Goal: Task Accomplishment & Management: Manage account settings

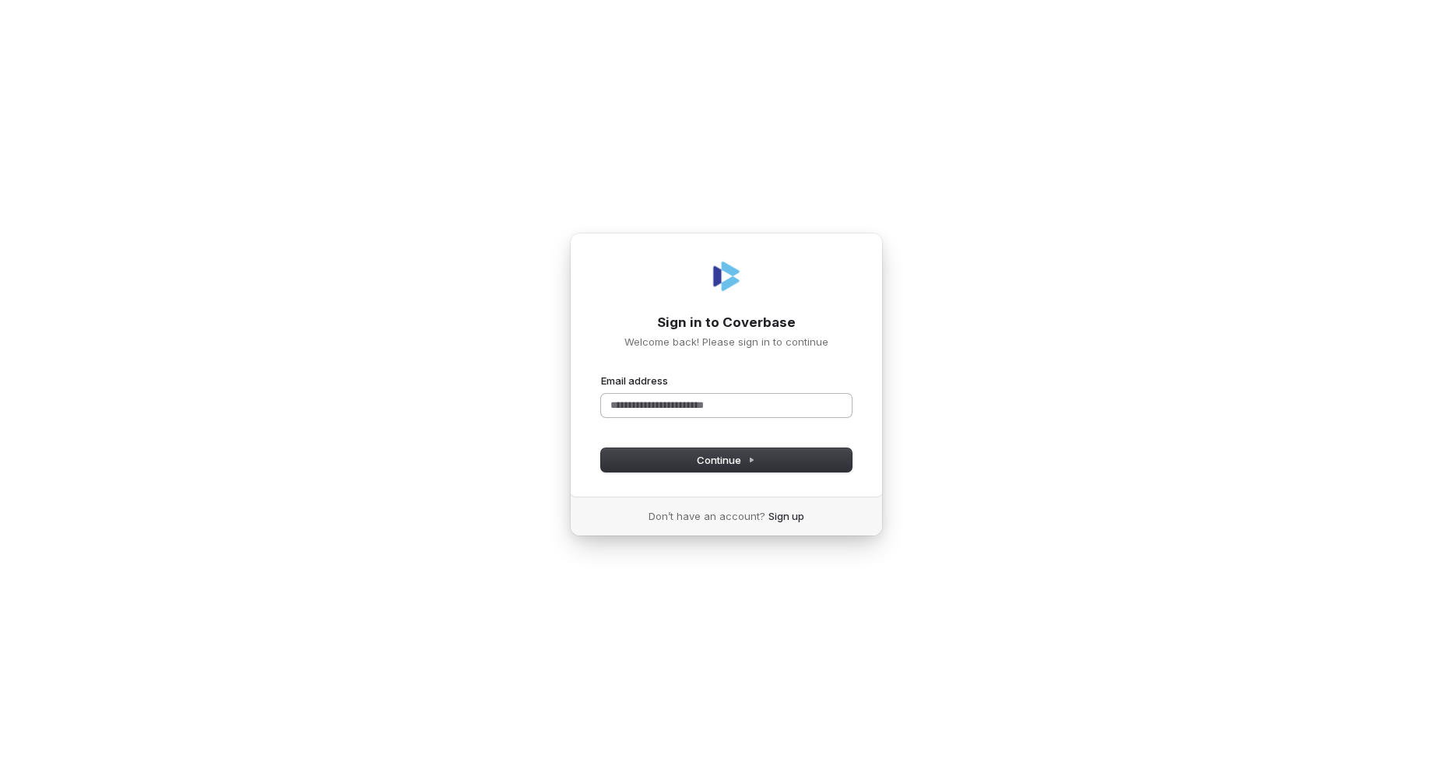
click at [701, 414] on input "Email address" at bounding box center [726, 405] width 251 height 23
click at [685, 468] on button "Continue" at bounding box center [726, 460] width 251 height 23
type input "**********"
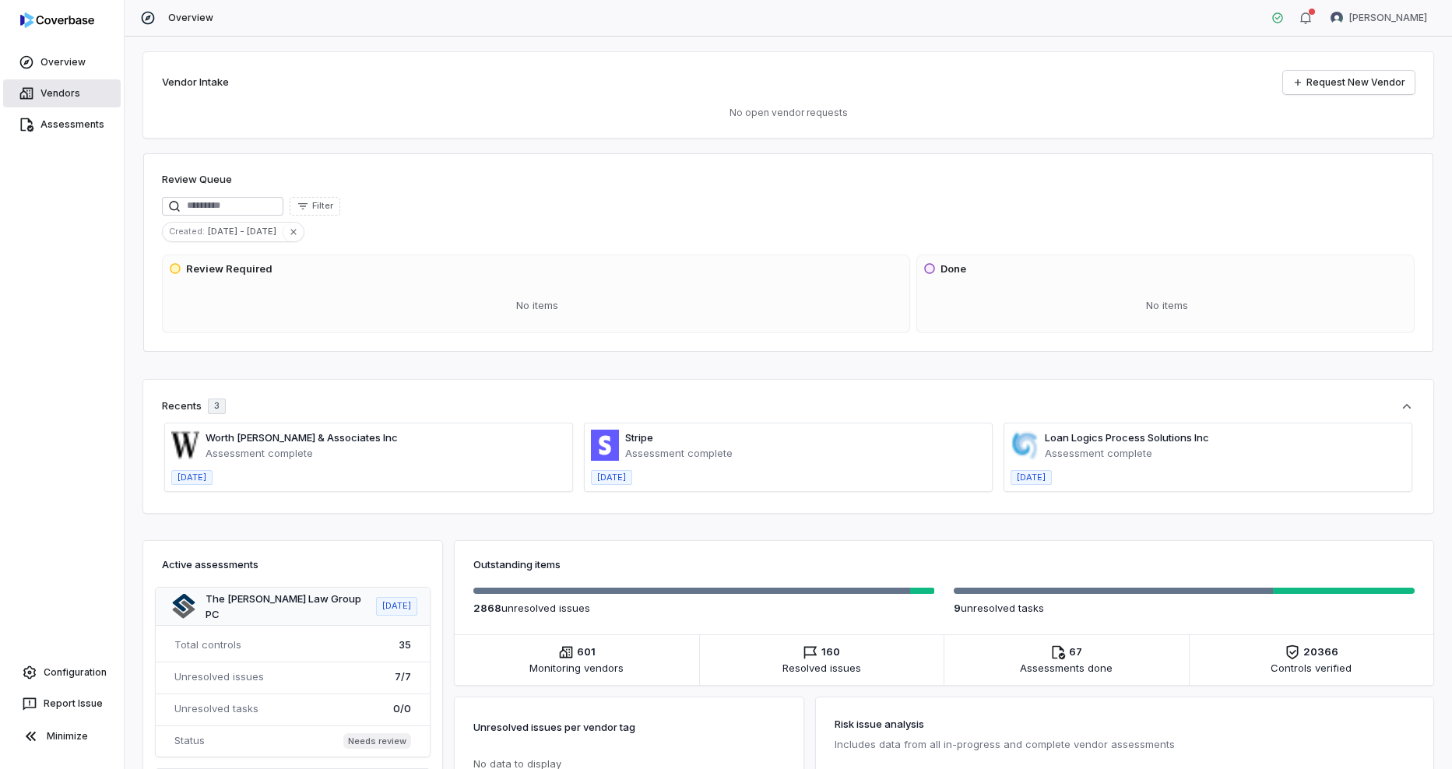
click at [75, 90] on link "Vendors" at bounding box center [62, 93] width 118 height 28
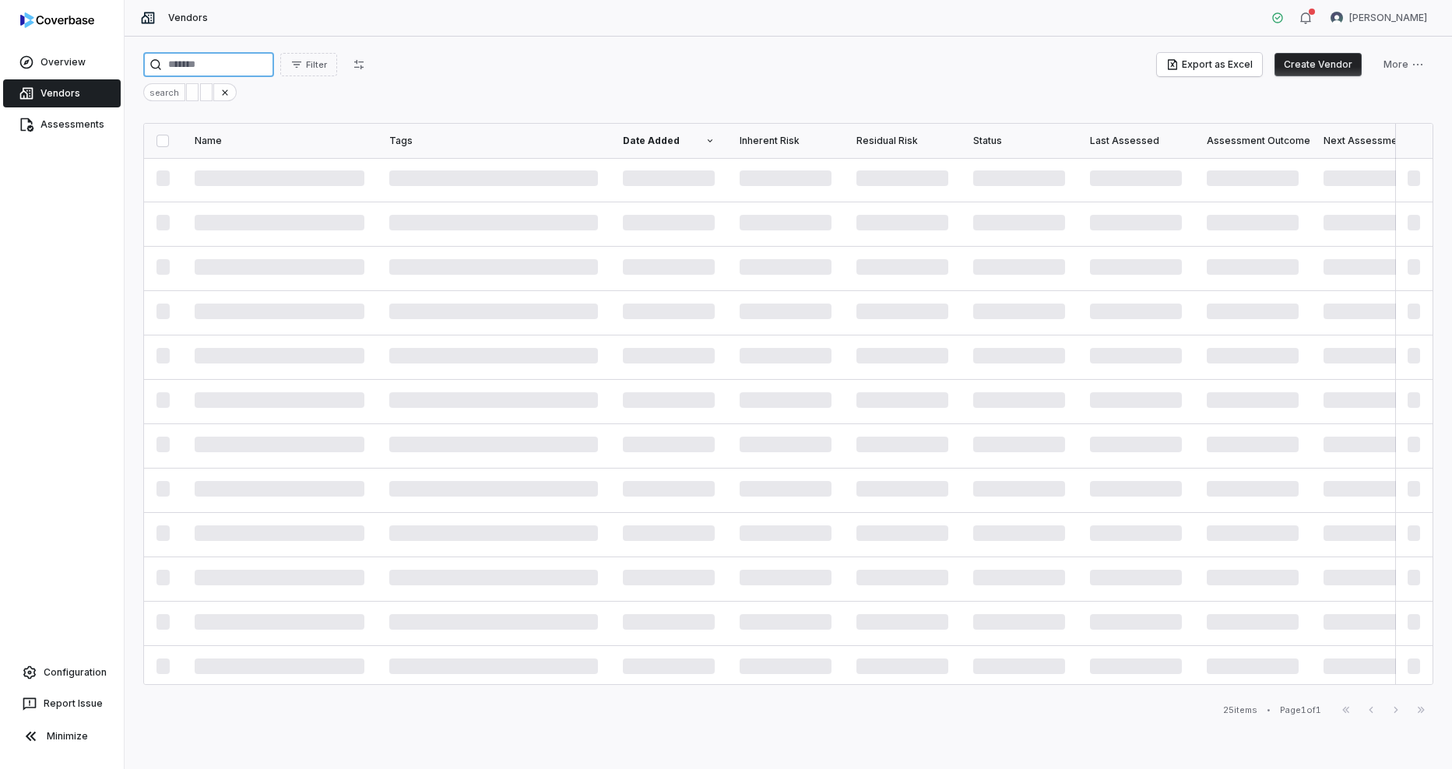
click at [227, 67] on input "search" at bounding box center [208, 64] width 131 height 25
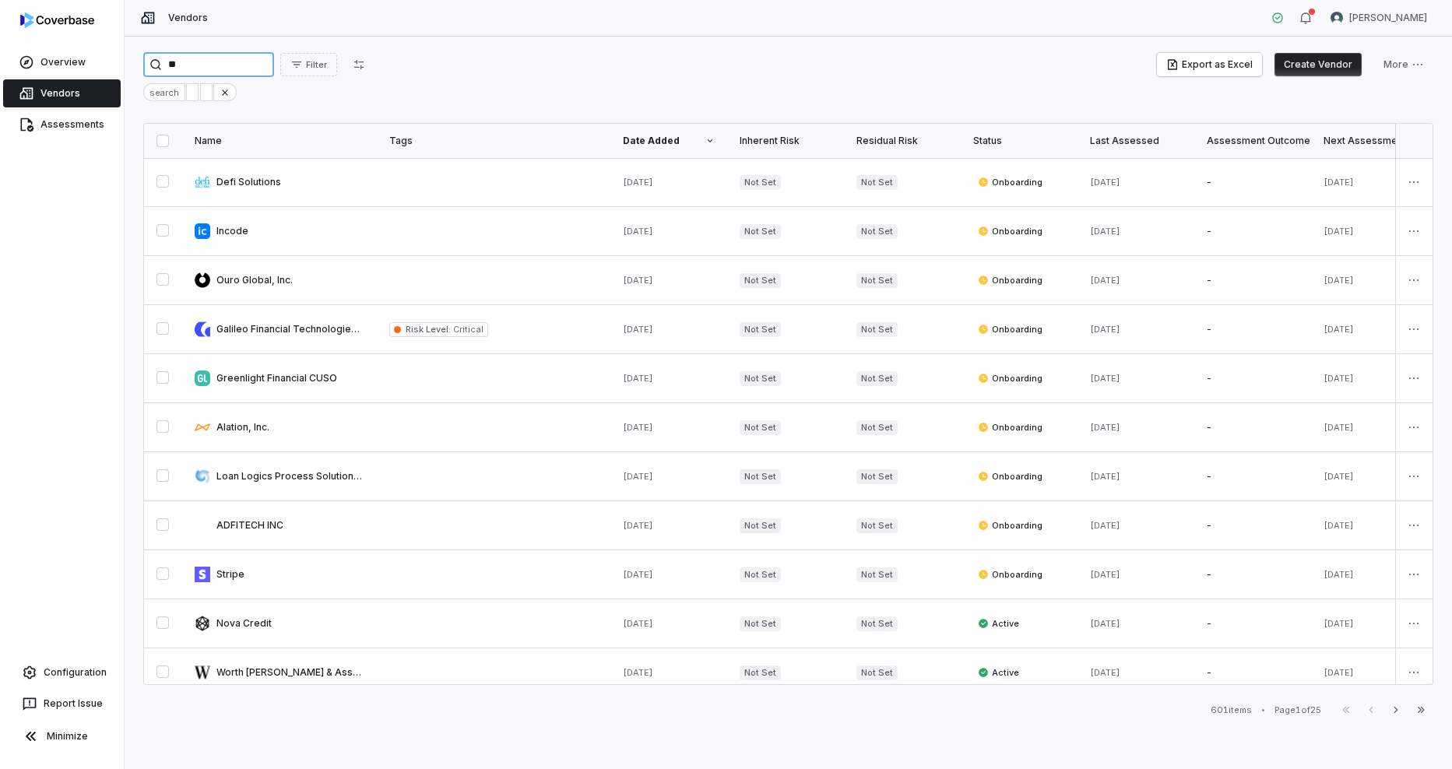
type input "*"
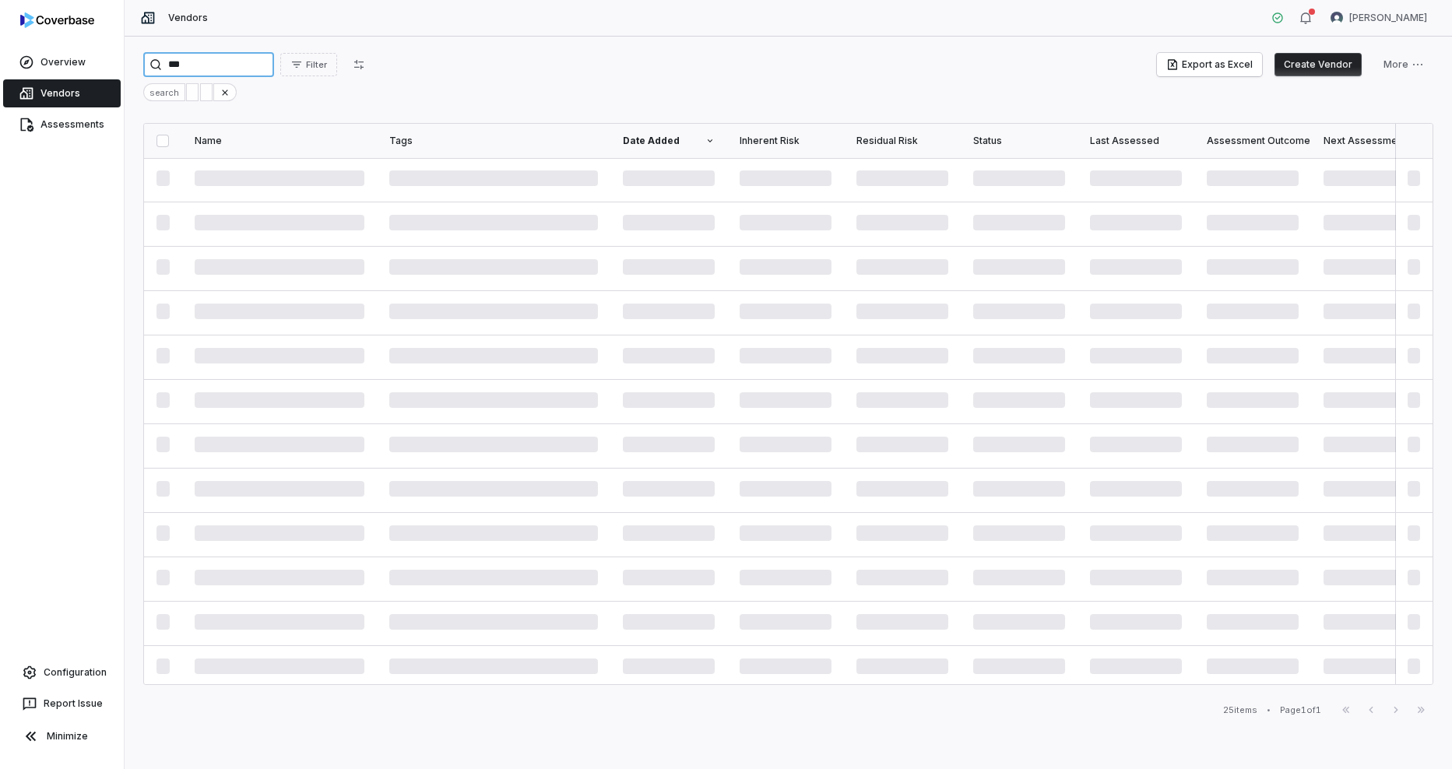
type input "***"
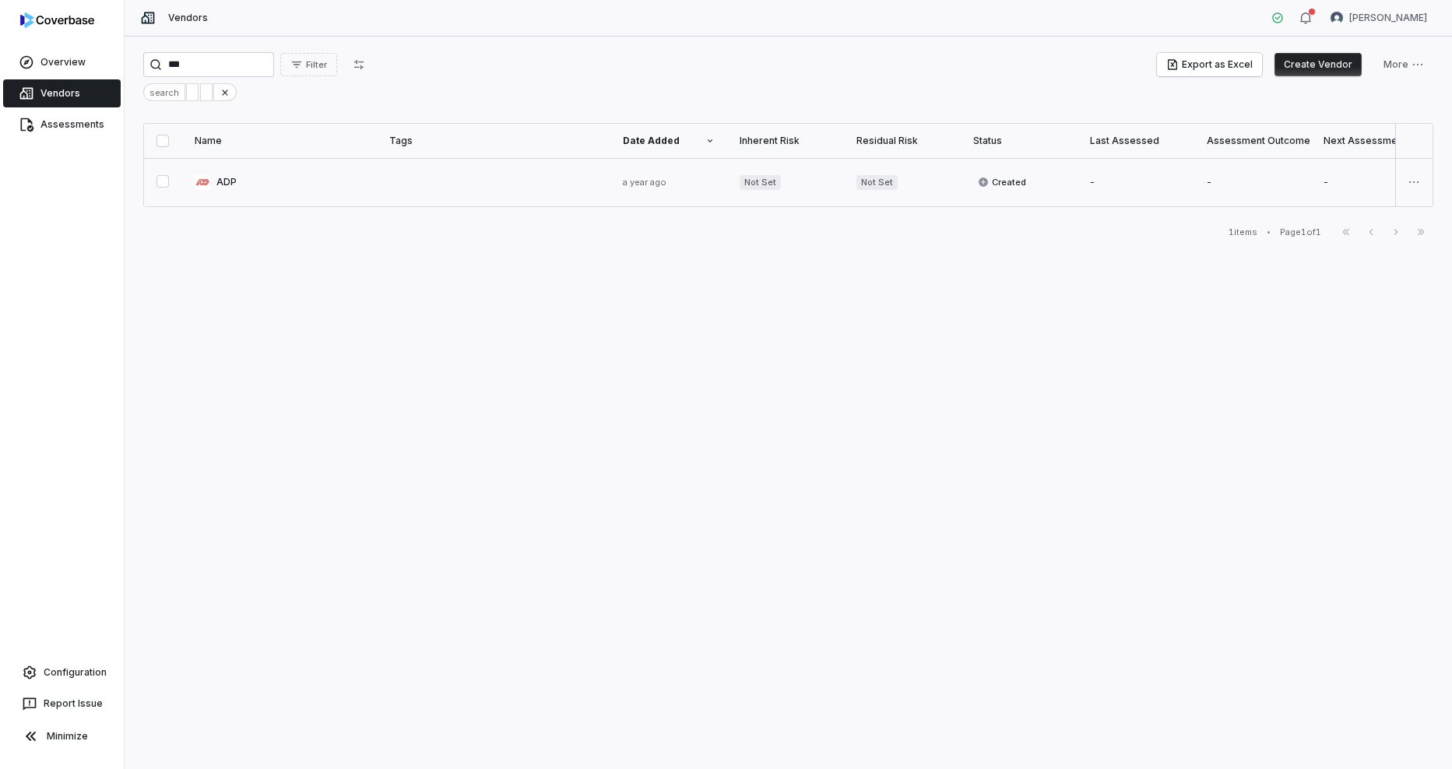
click at [216, 178] on link at bounding box center [279, 182] width 195 height 48
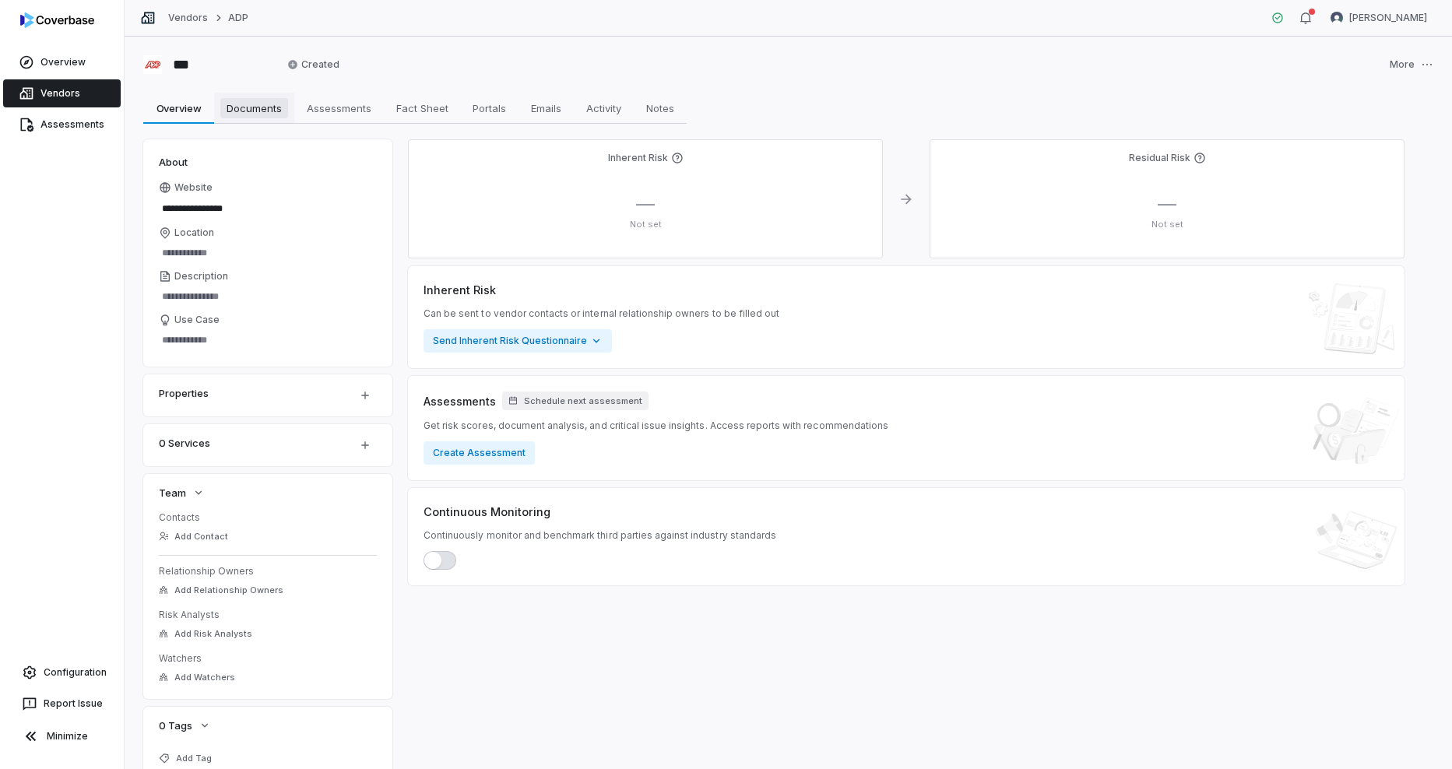
click at [242, 114] on span "Documents" at bounding box center [254, 108] width 68 height 20
type textarea "*"
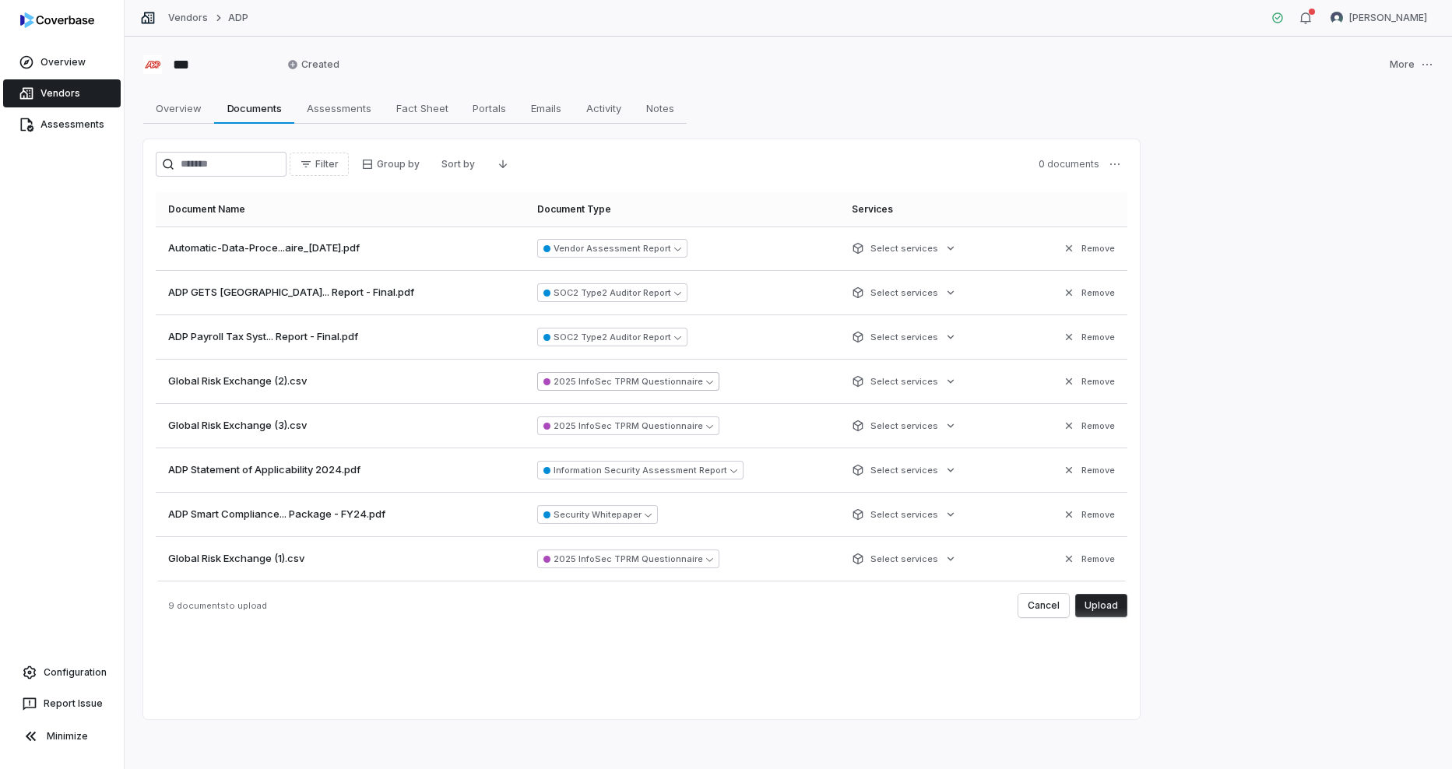
click at [578, 377] on button "2025 InfoSec TPRM Questionnaire" at bounding box center [628, 381] width 182 height 19
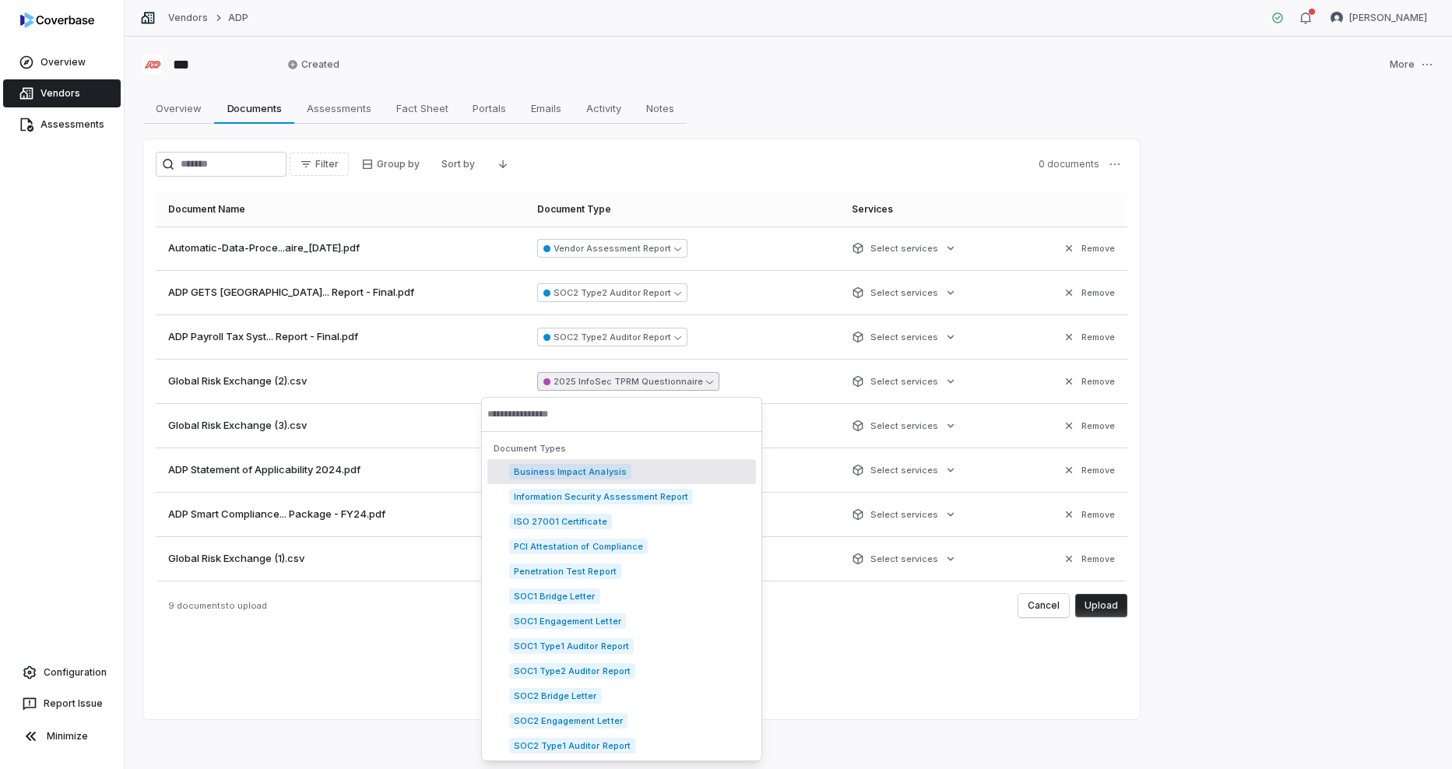
click at [578, 377] on button "2025 InfoSec TPRM Questionnaire" at bounding box center [628, 381] width 182 height 19
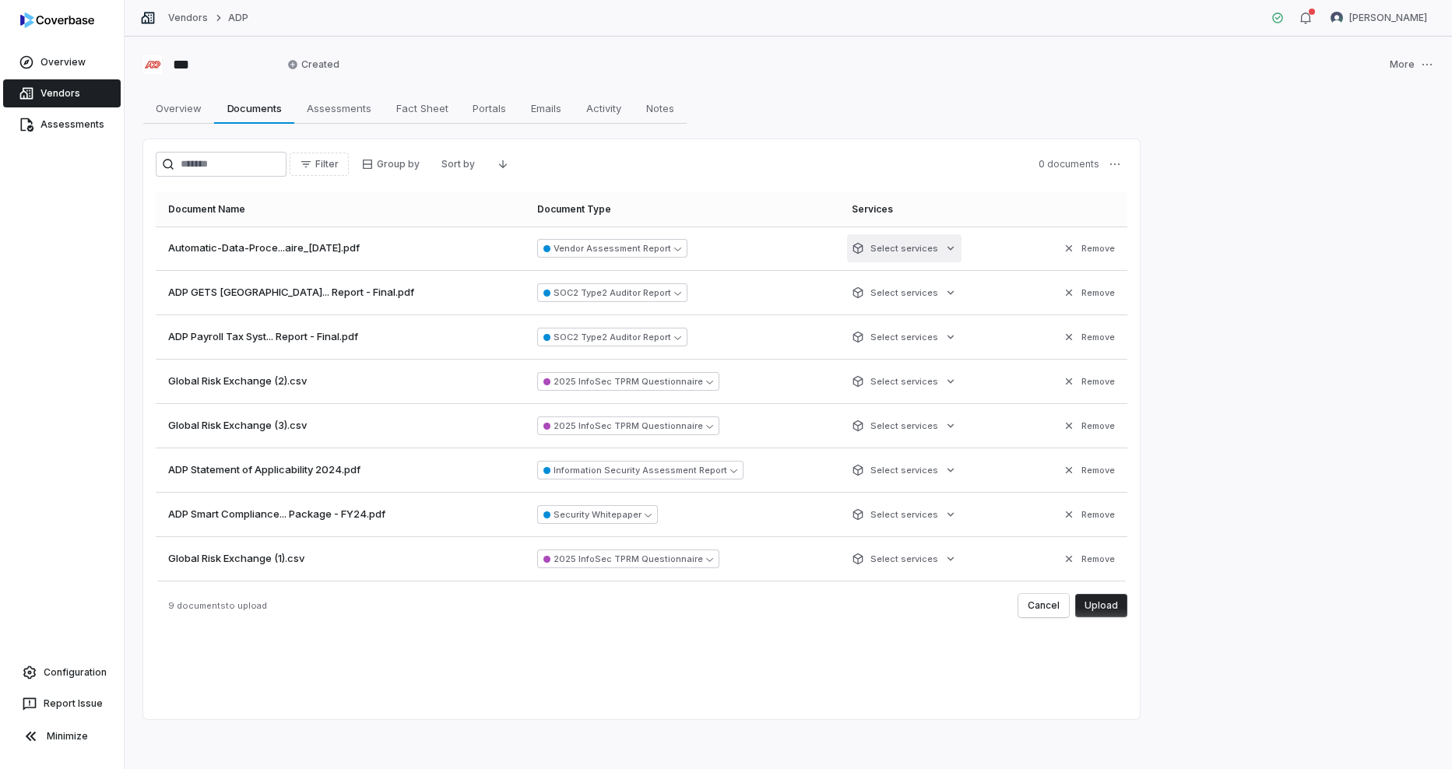
click at [899, 250] on html "Overview Vendors Assessments Configuration Report Issue Minimize Vendors ADP [P…" at bounding box center [726, 384] width 1452 height 769
click at [1248, 220] on html "Overview Vendors Assessments Configuration Report Issue Minimize Vendors ADP [P…" at bounding box center [726, 384] width 1452 height 769
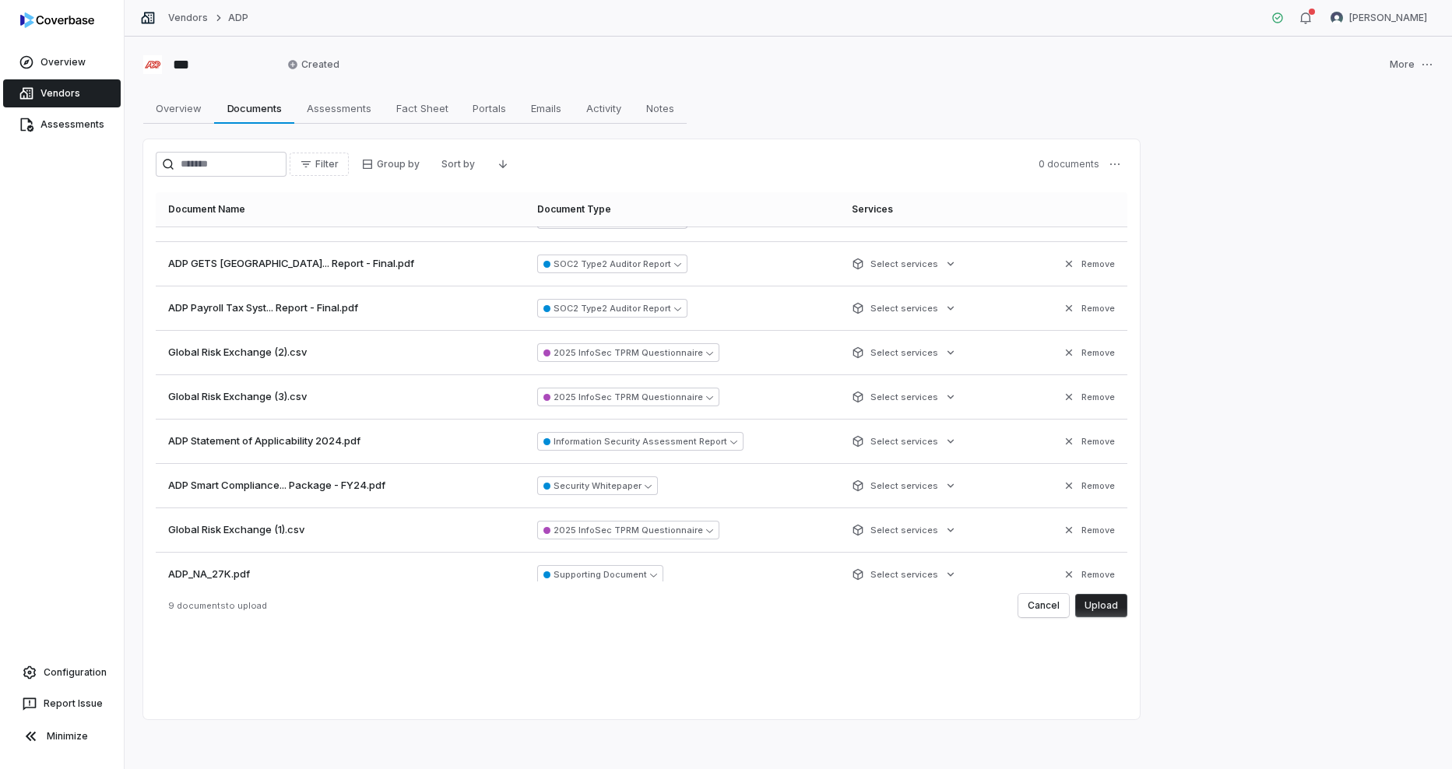
scroll to position [44, 0]
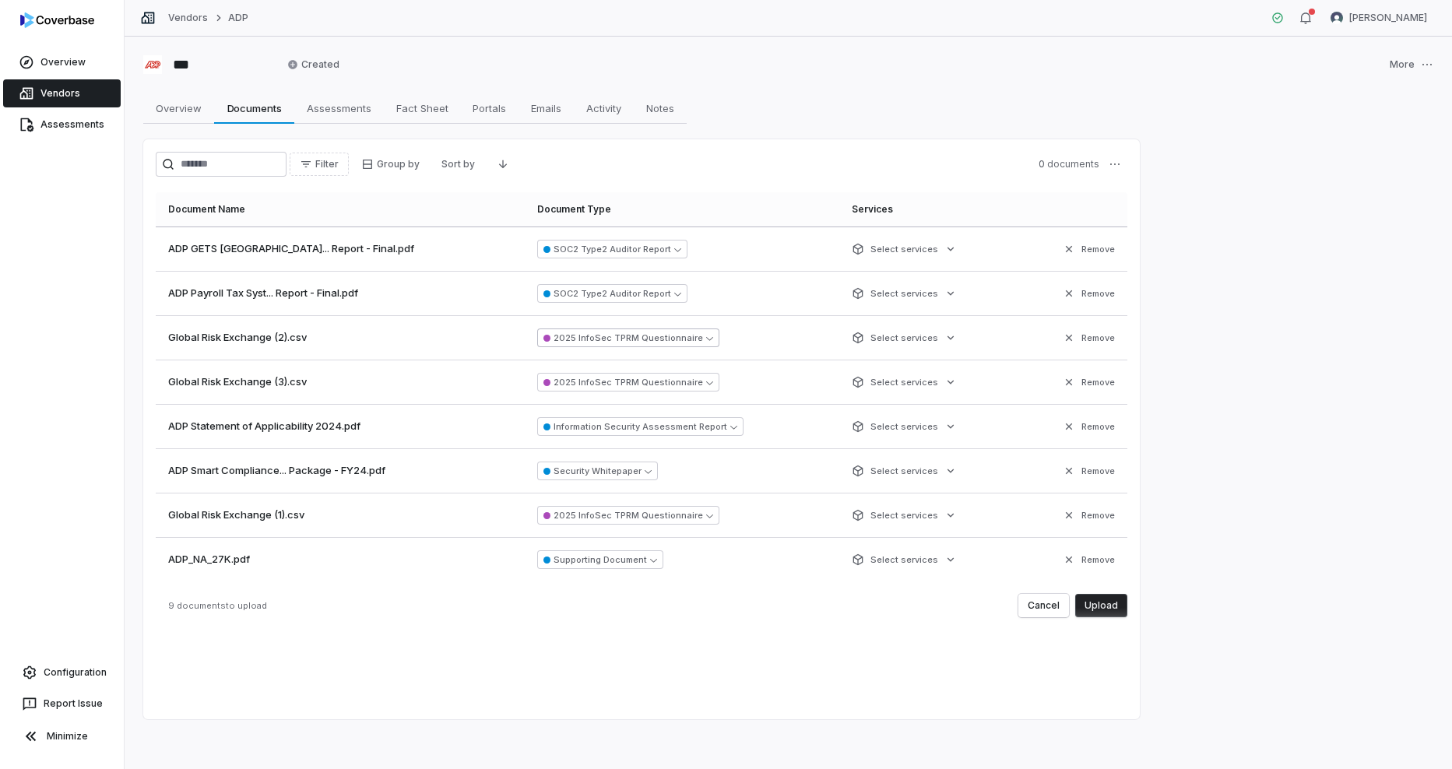
click at [601, 337] on button "2025 InfoSec TPRM Questionnaire" at bounding box center [628, 338] width 182 height 19
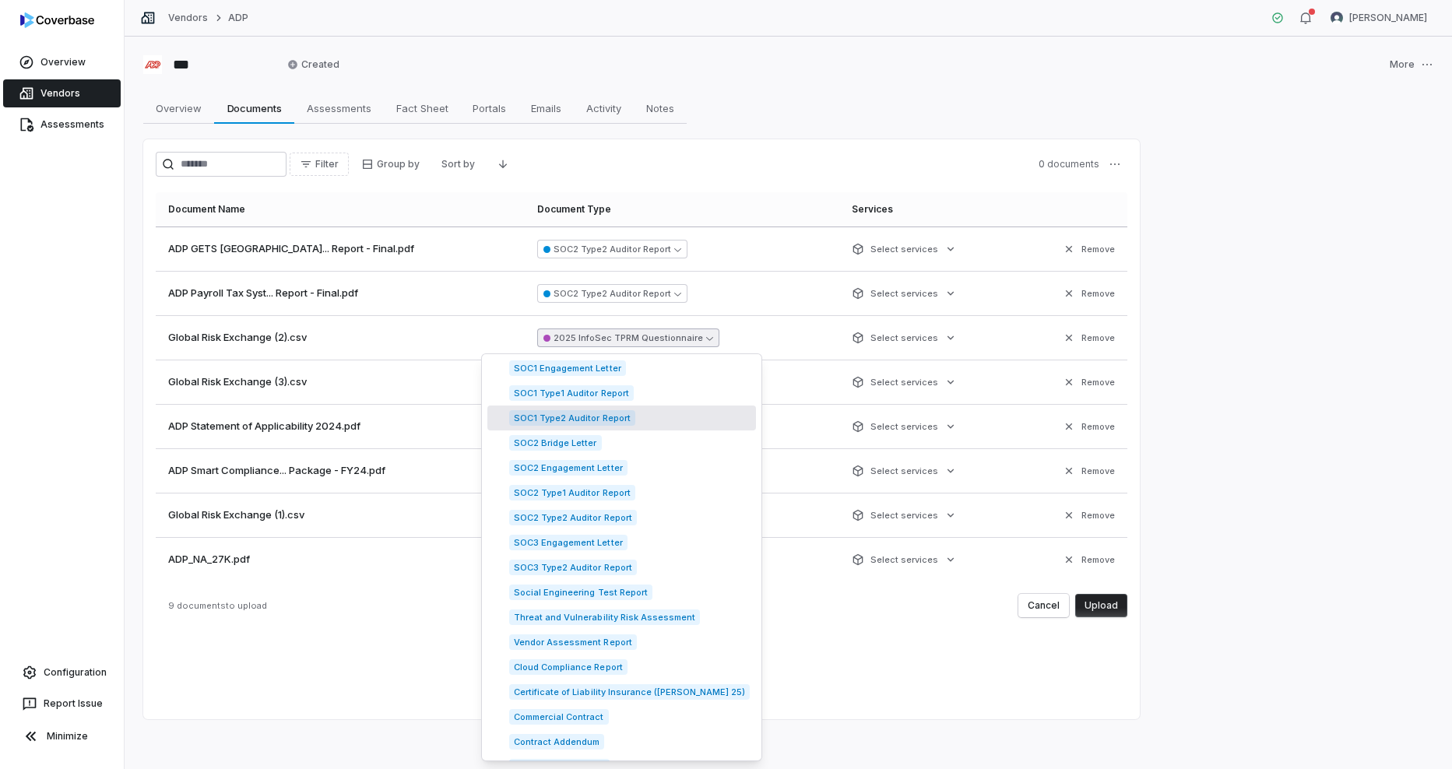
scroll to position [234, 0]
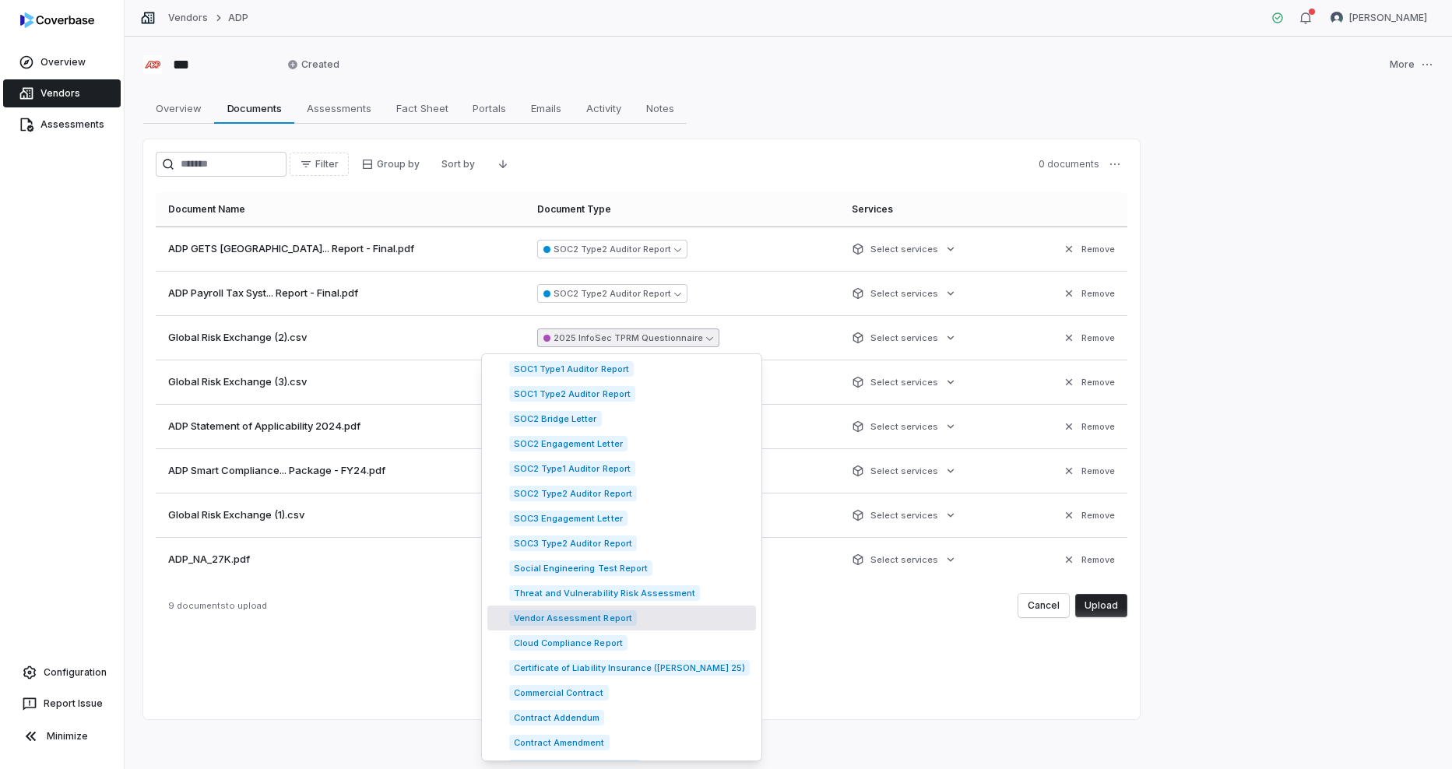
click at [585, 618] on span "Vendor Assessment Report" at bounding box center [573, 619] width 128 height 16
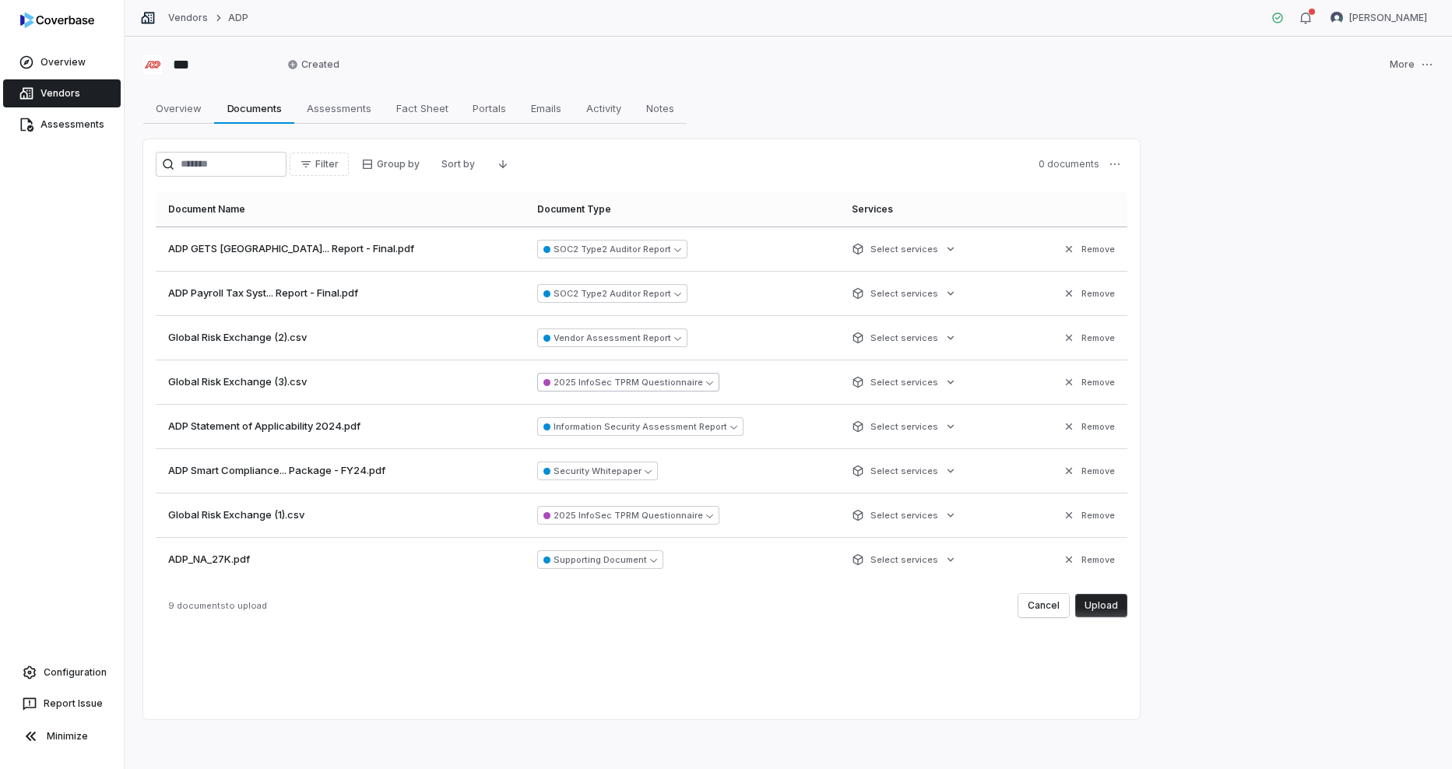
click at [632, 383] on button "2025 InfoSec TPRM Questionnaire" at bounding box center [628, 382] width 182 height 19
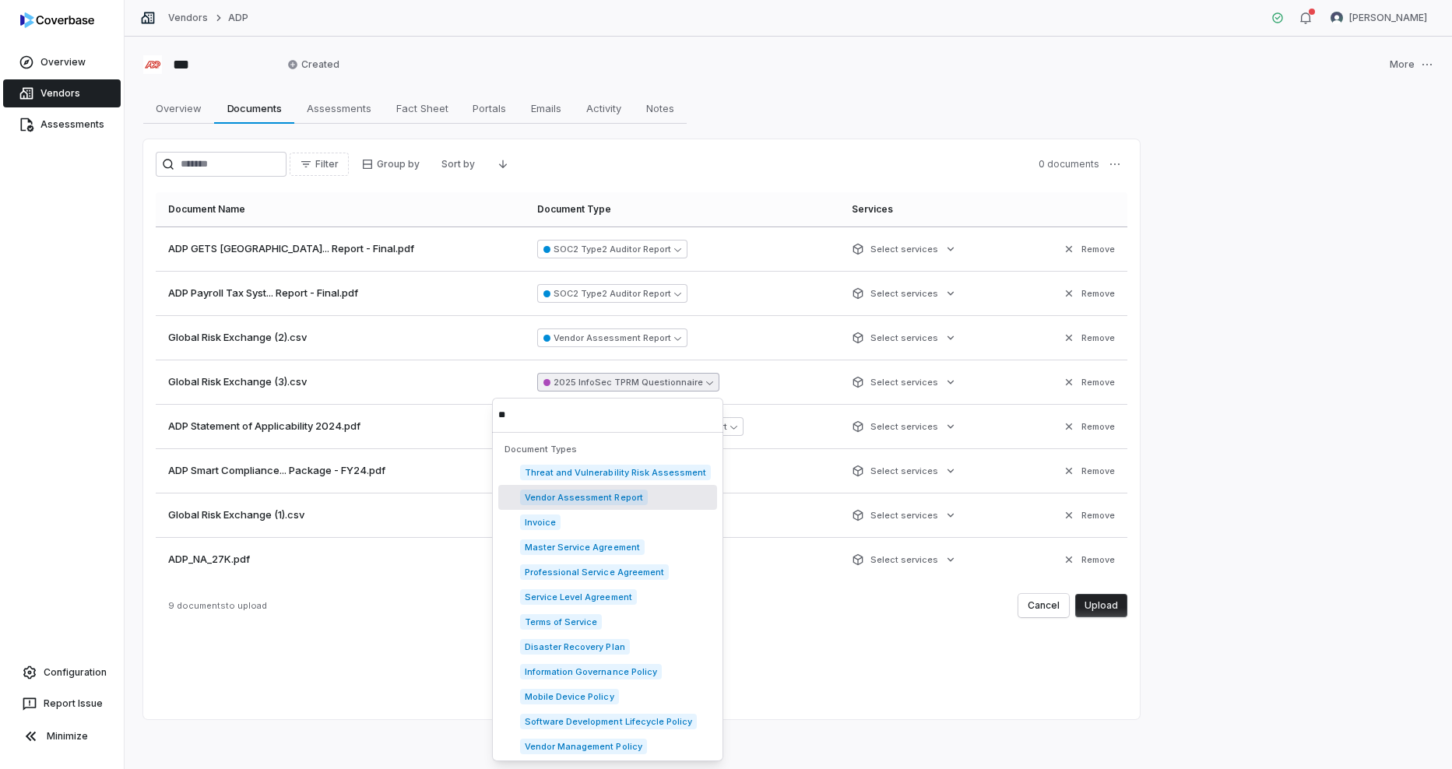
type input "**"
click at [586, 503] on span "Vendor Assessment Report" at bounding box center [584, 498] width 128 height 16
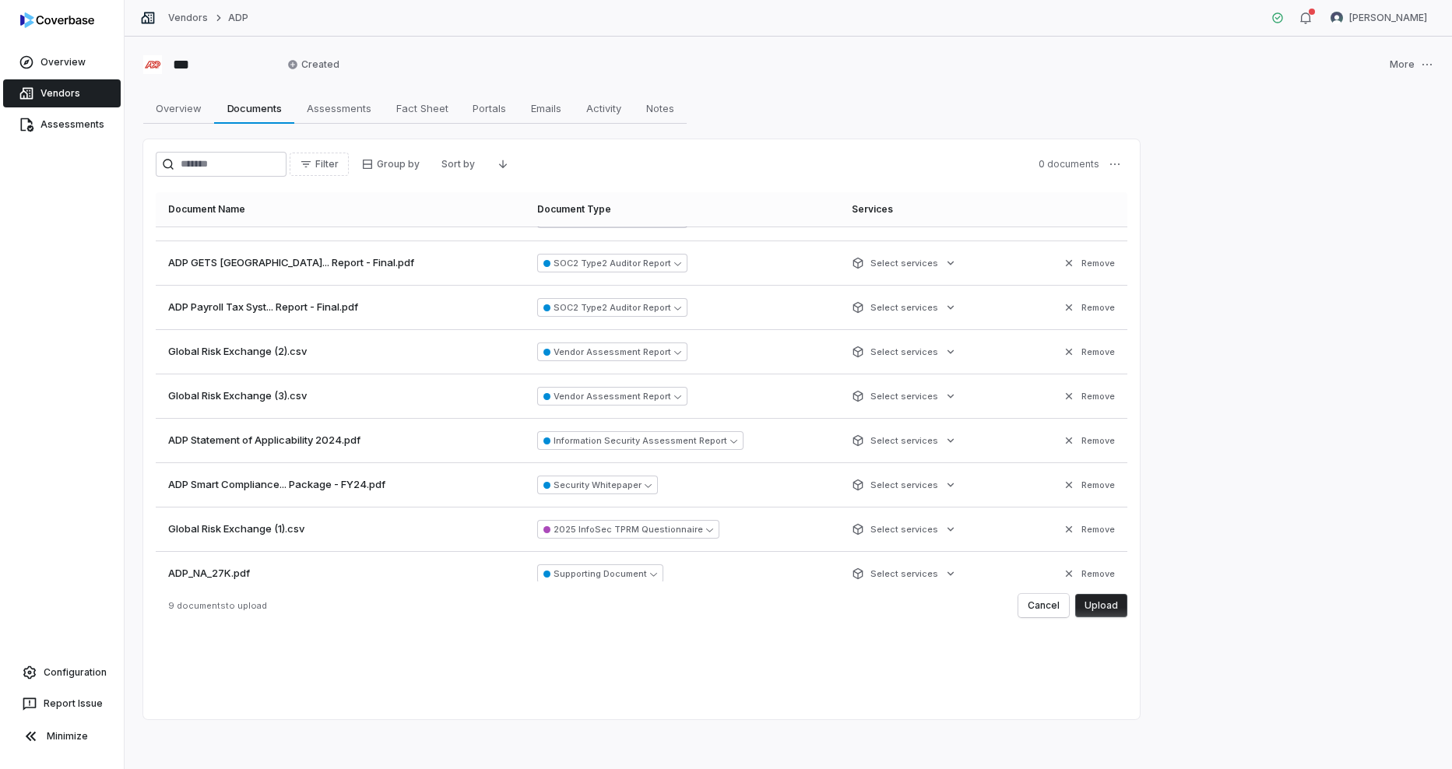
scroll to position [44, 0]
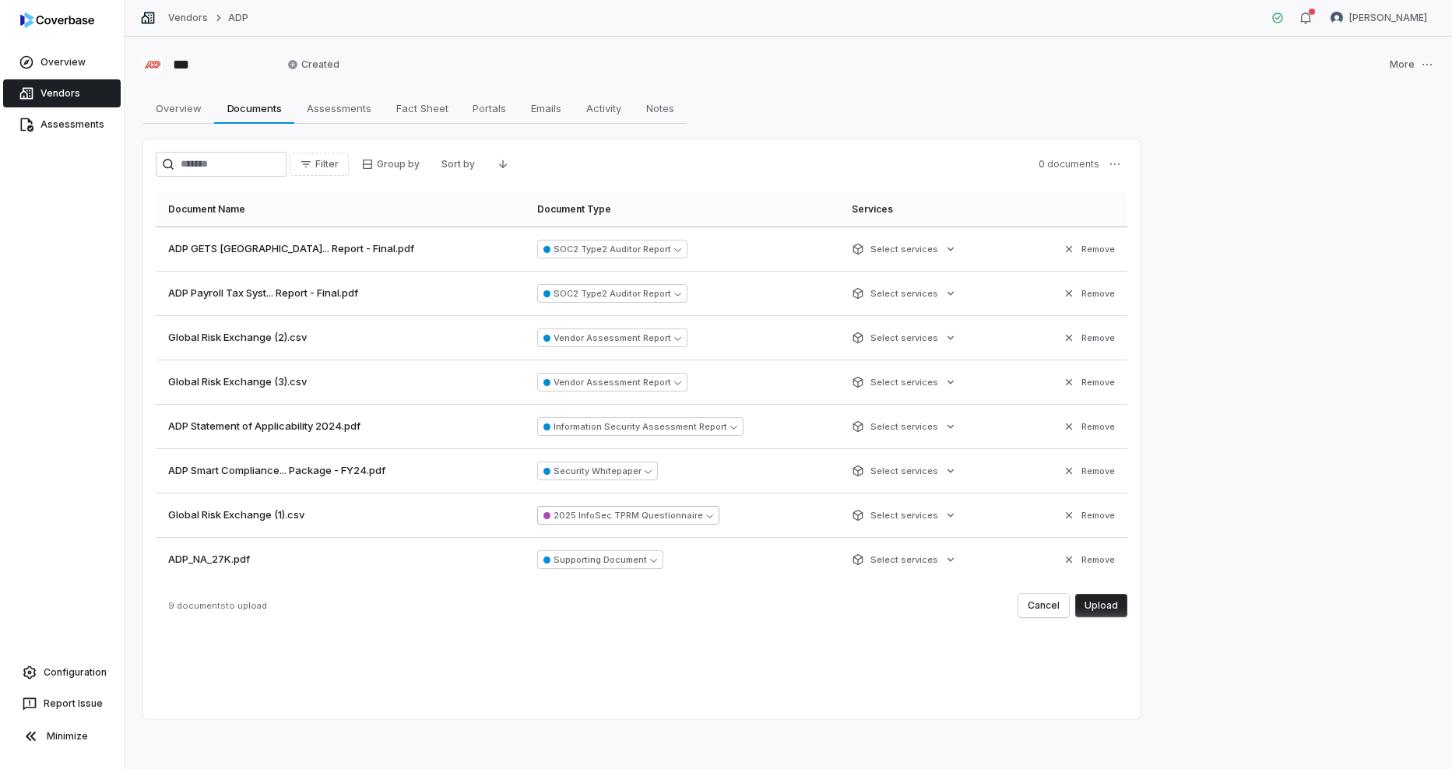
click at [593, 515] on button "2025 InfoSec TPRM Questionnaire" at bounding box center [628, 515] width 182 height 19
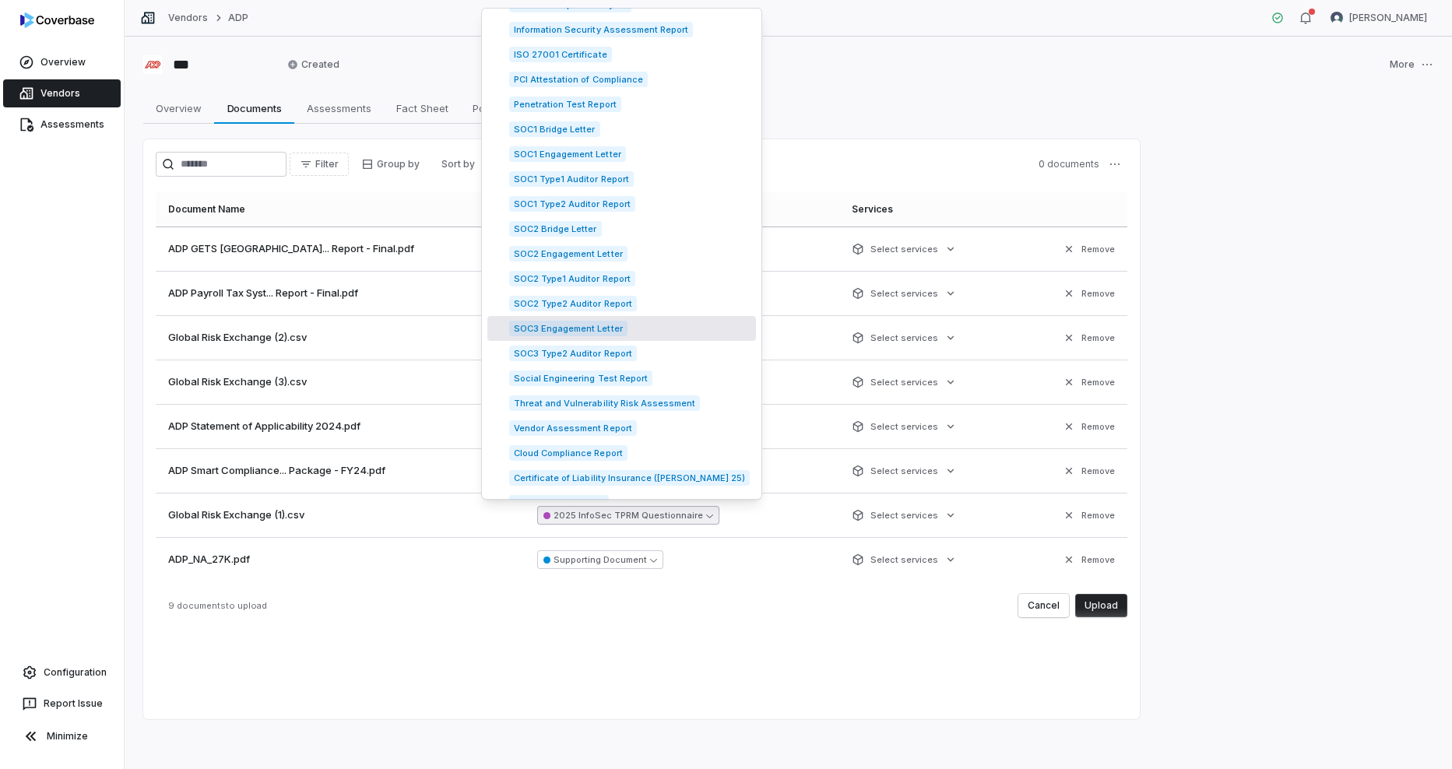
scroll to position [156, 0]
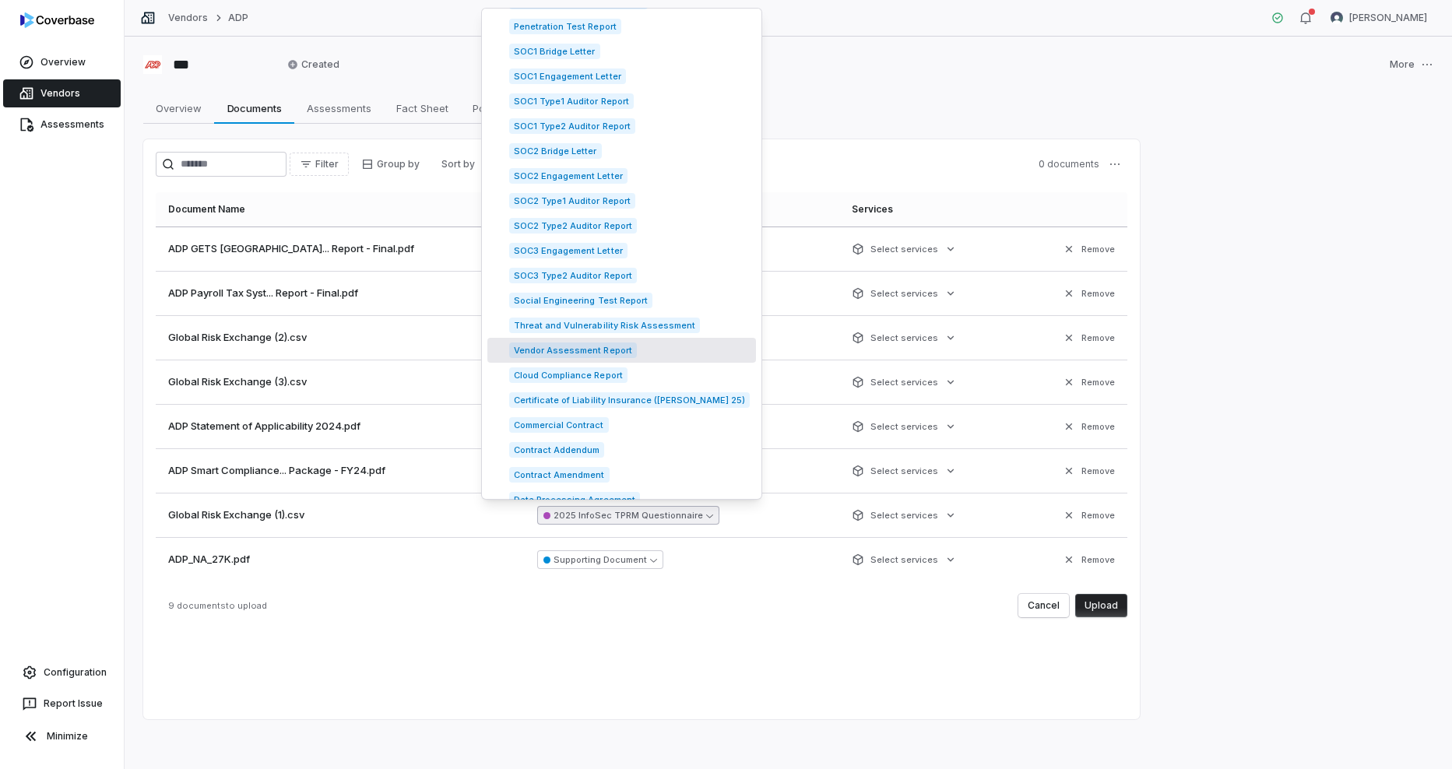
click at [569, 355] on span "Vendor Assessment Report" at bounding box center [573, 351] width 128 height 16
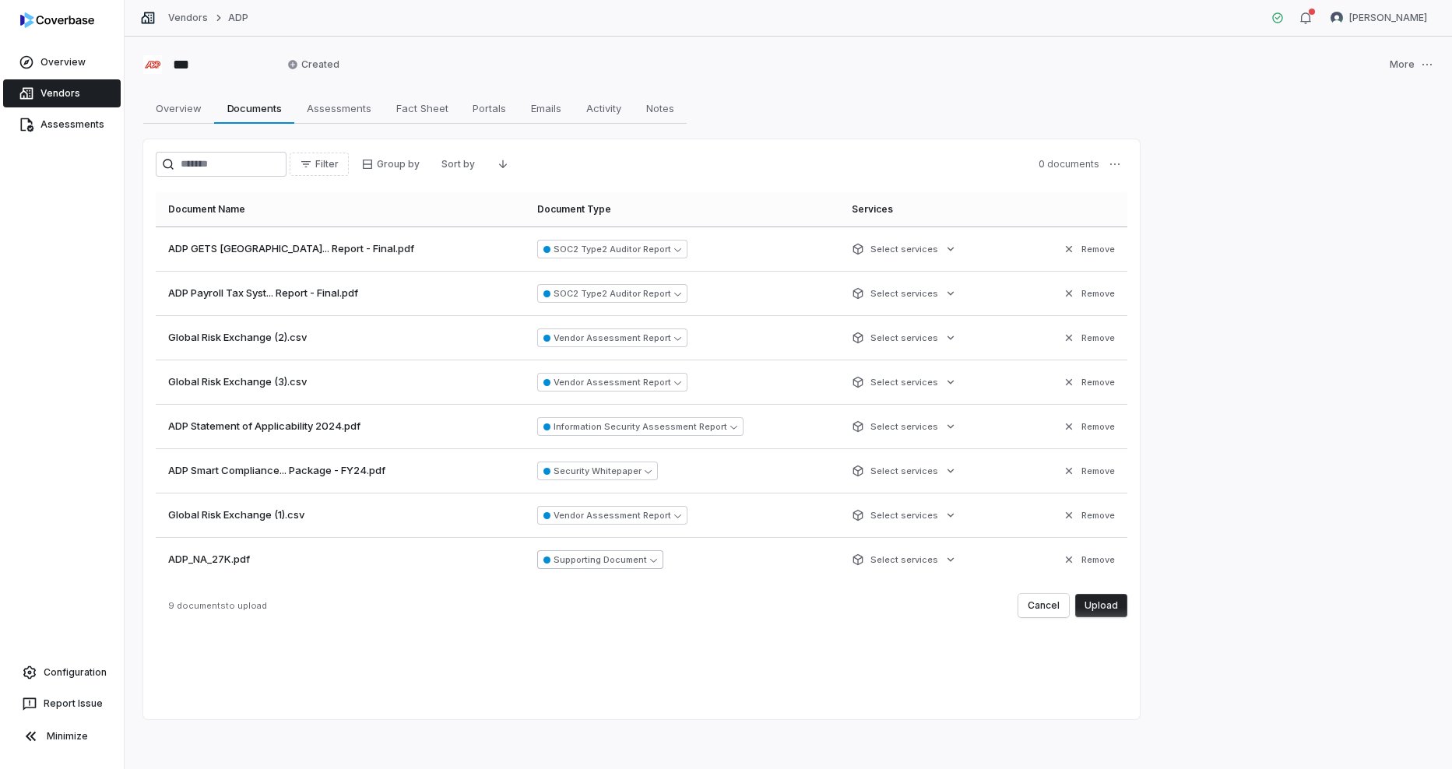
click at [576, 558] on button "Supporting Document" at bounding box center [600, 560] width 126 height 19
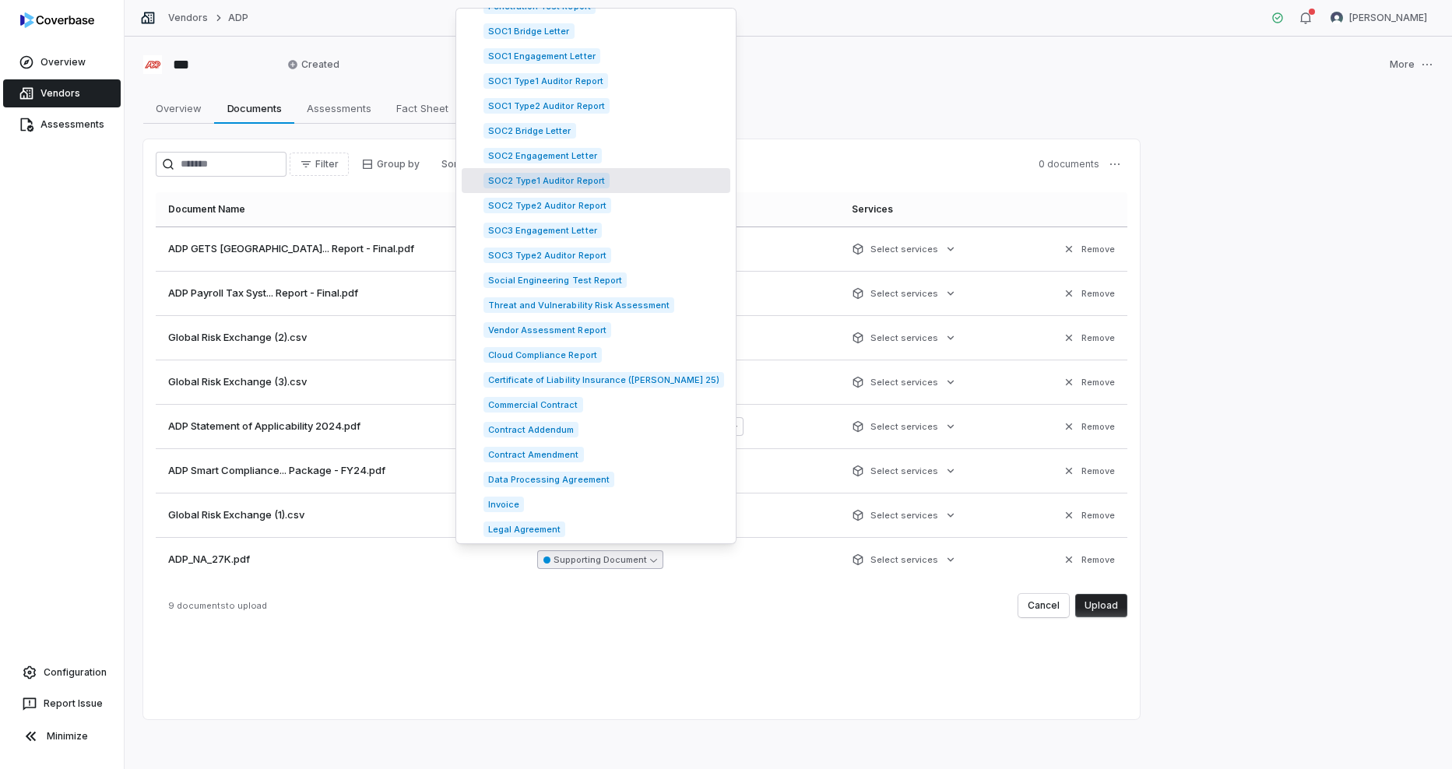
scroll to position [0, 0]
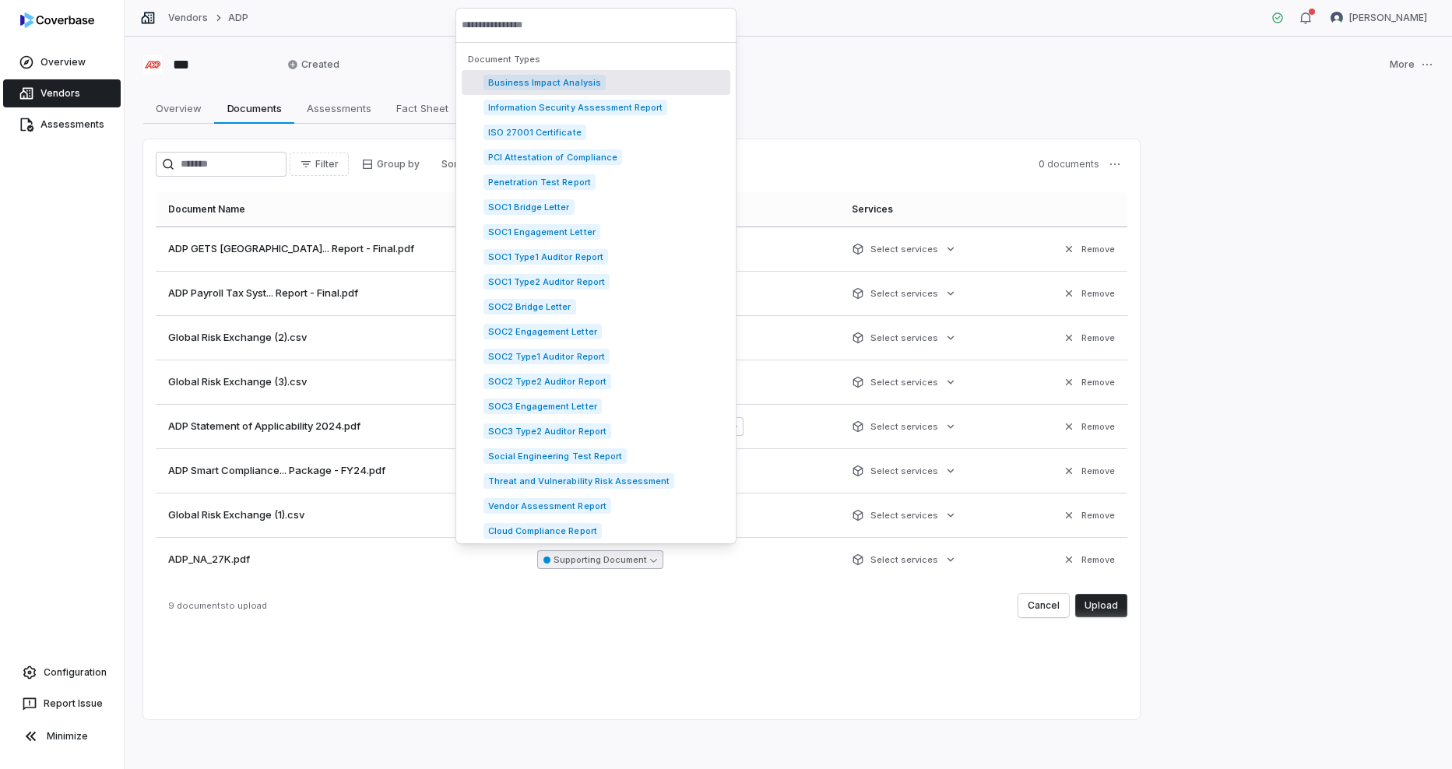
click at [562, 26] on input "text" at bounding box center [596, 25] width 269 height 34
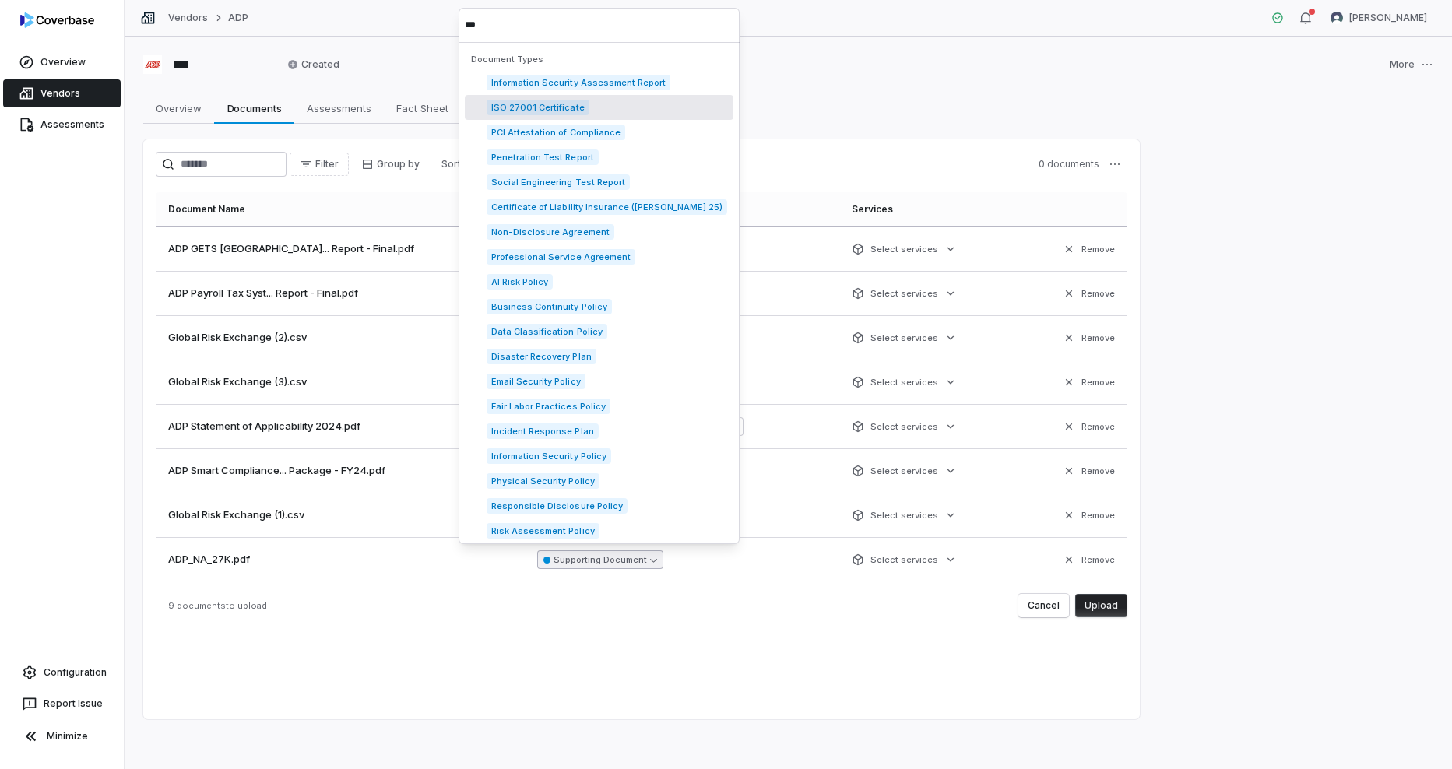
type input "***"
click at [558, 107] on span "ISO 27001 Certificate" at bounding box center [538, 108] width 103 height 16
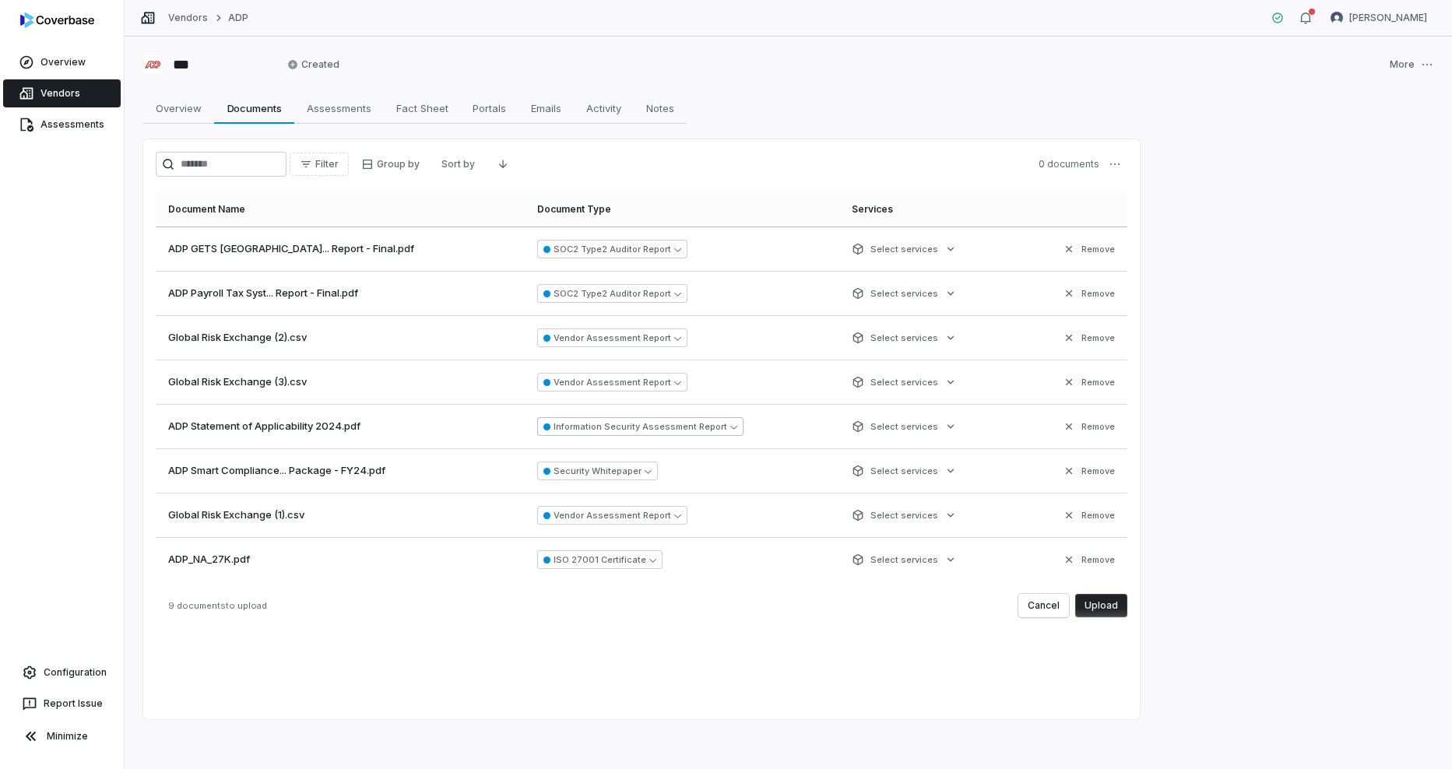
click at [671, 424] on button "Information Security Assessment Report" at bounding box center [640, 426] width 206 height 19
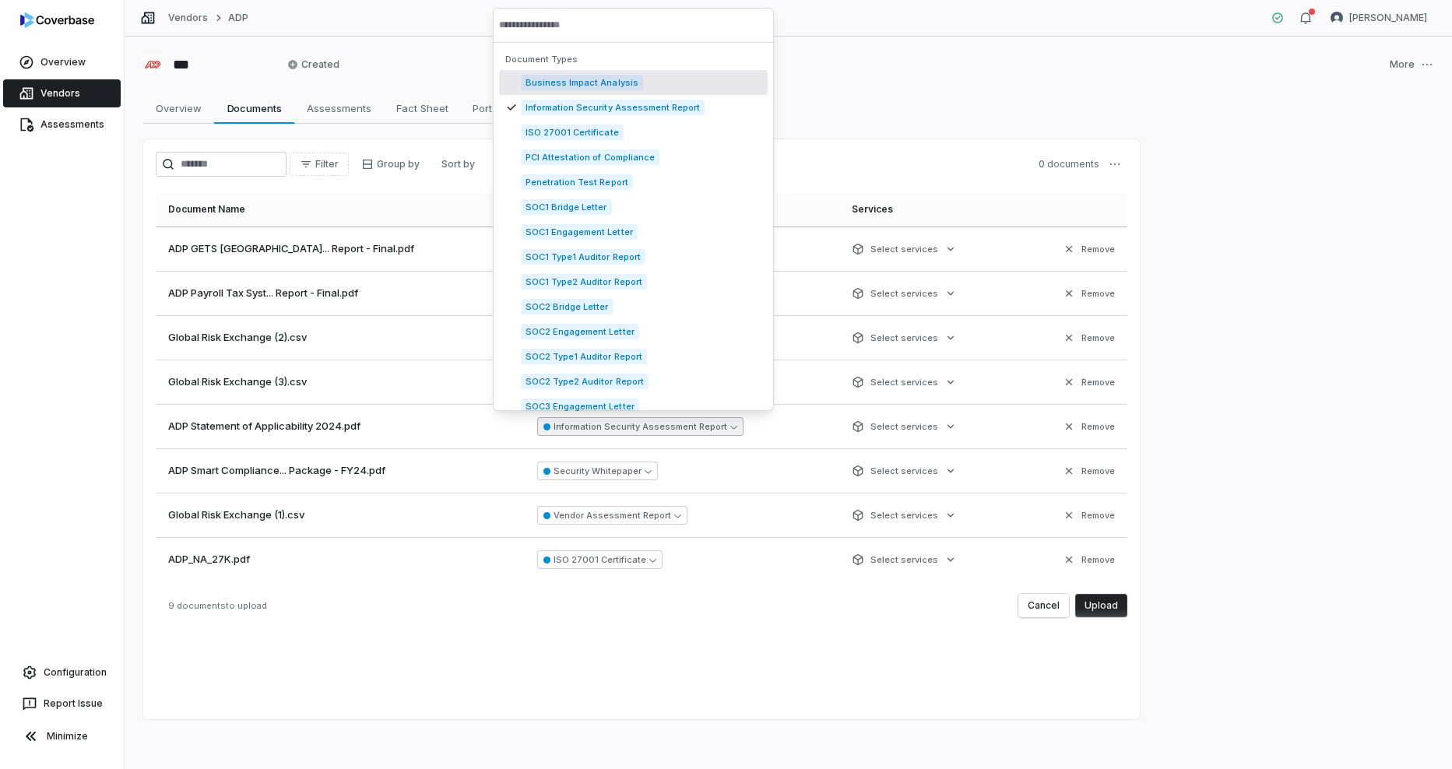
click at [555, 29] on input "text" at bounding box center [633, 25] width 269 height 34
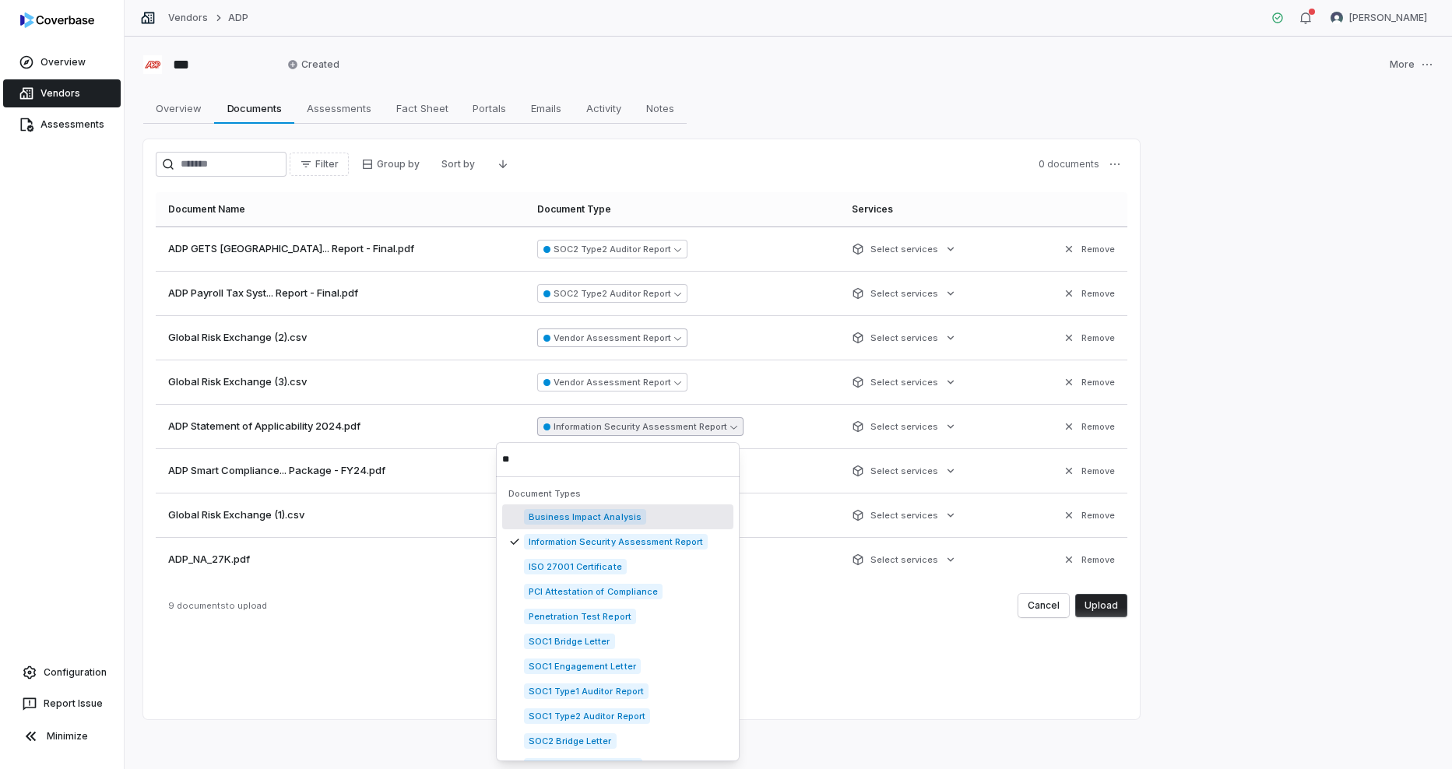
type input "*"
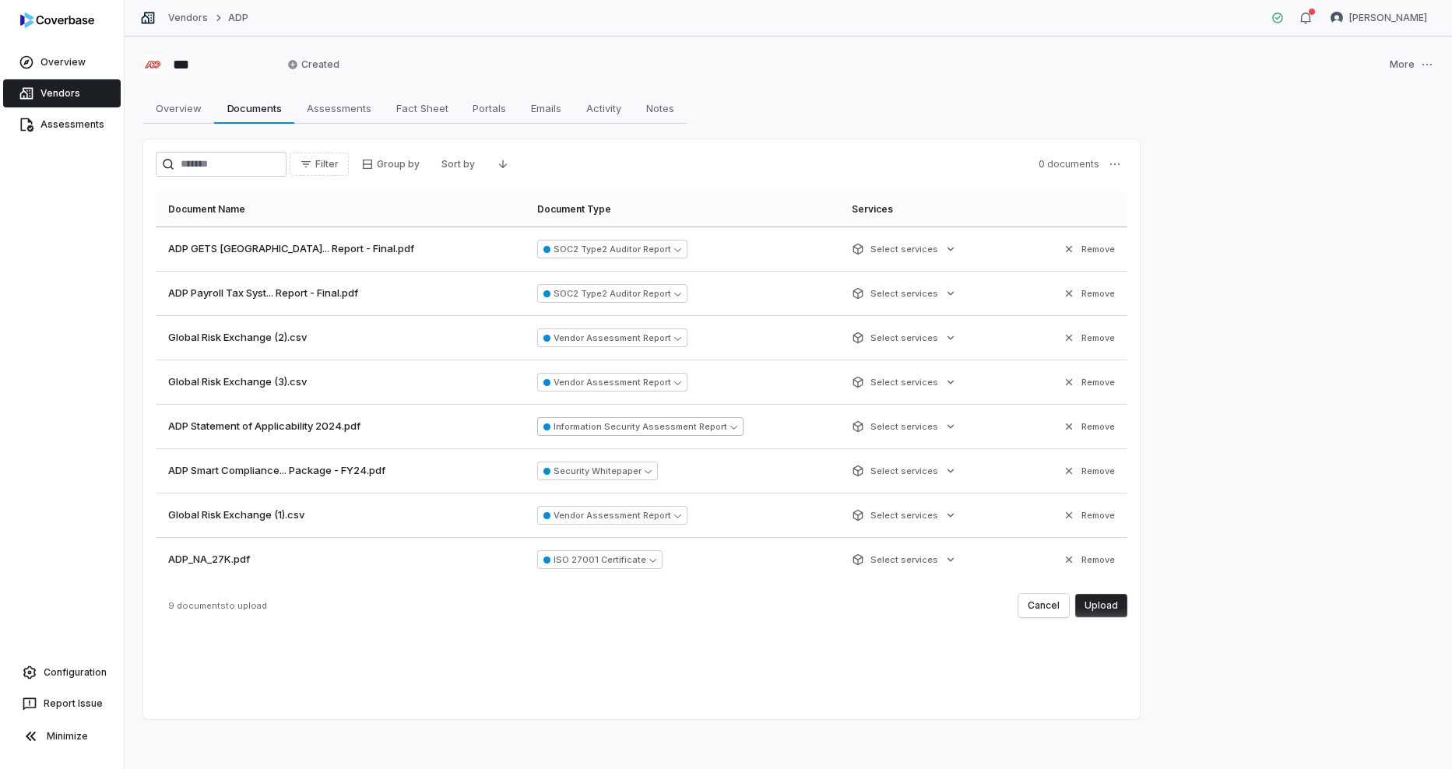
click at [612, 425] on button "Information Security Assessment Report" at bounding box center [640, 426] width 206 height 19
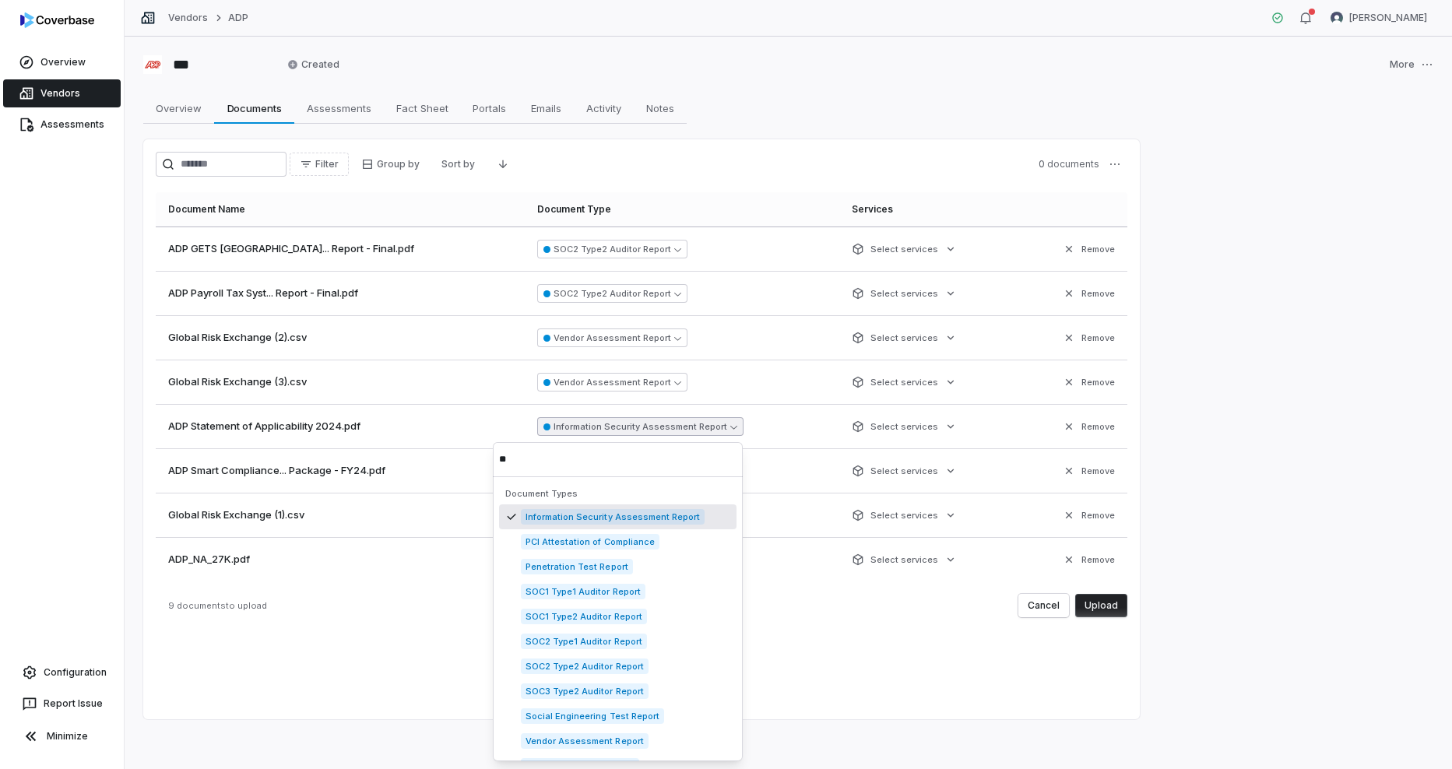
type input "*"
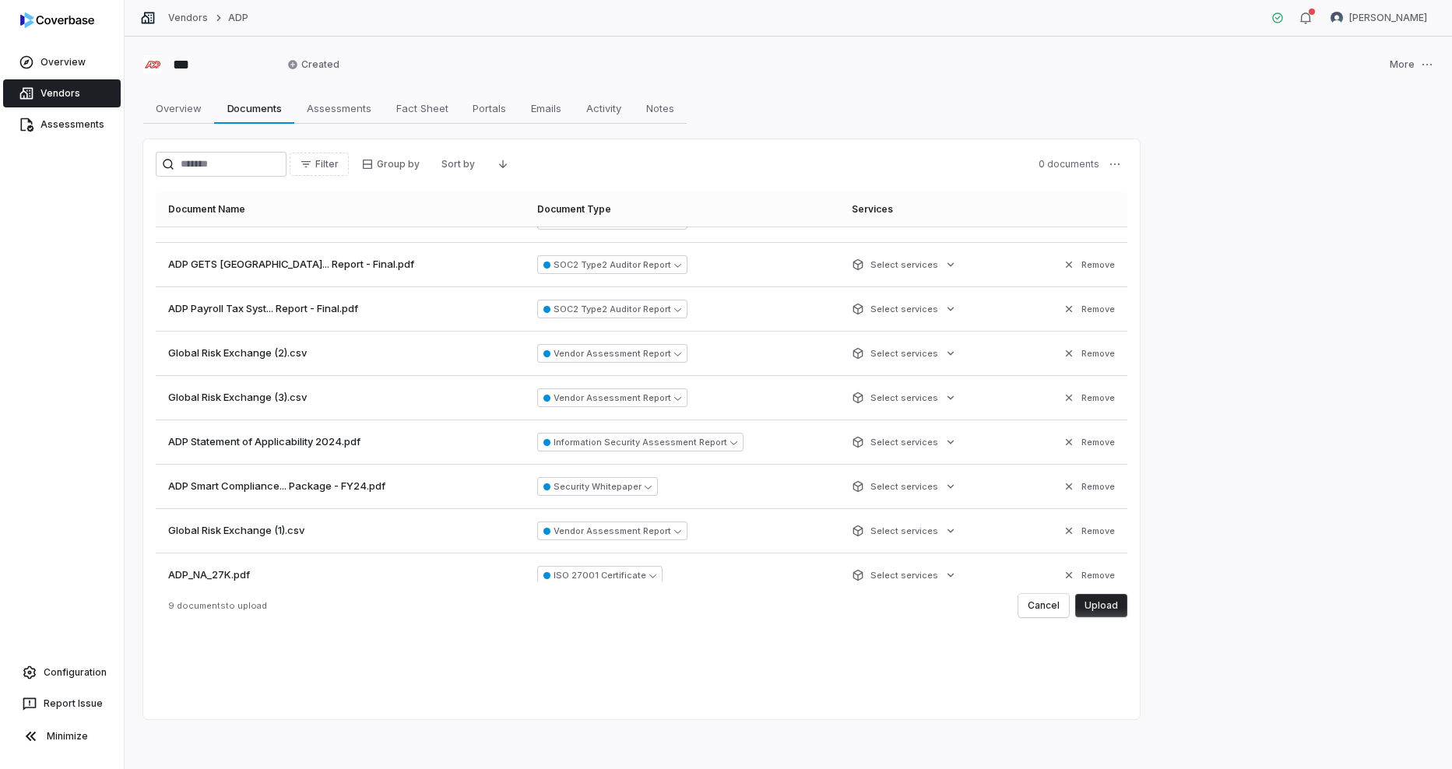
scroll to position [44, 0]
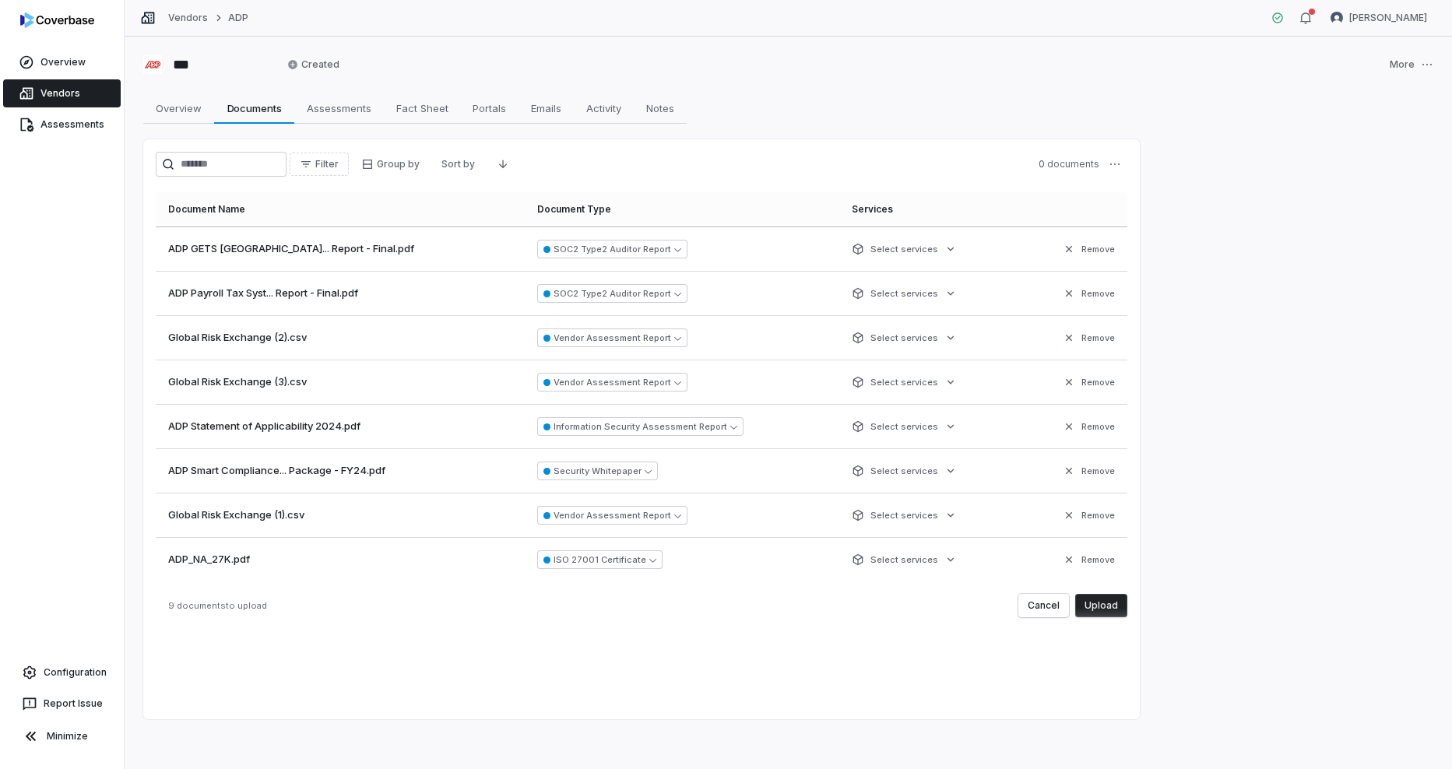
click at [1107, 602] on button "Upload" at bounding box center [1102, 605] width 52 height 23
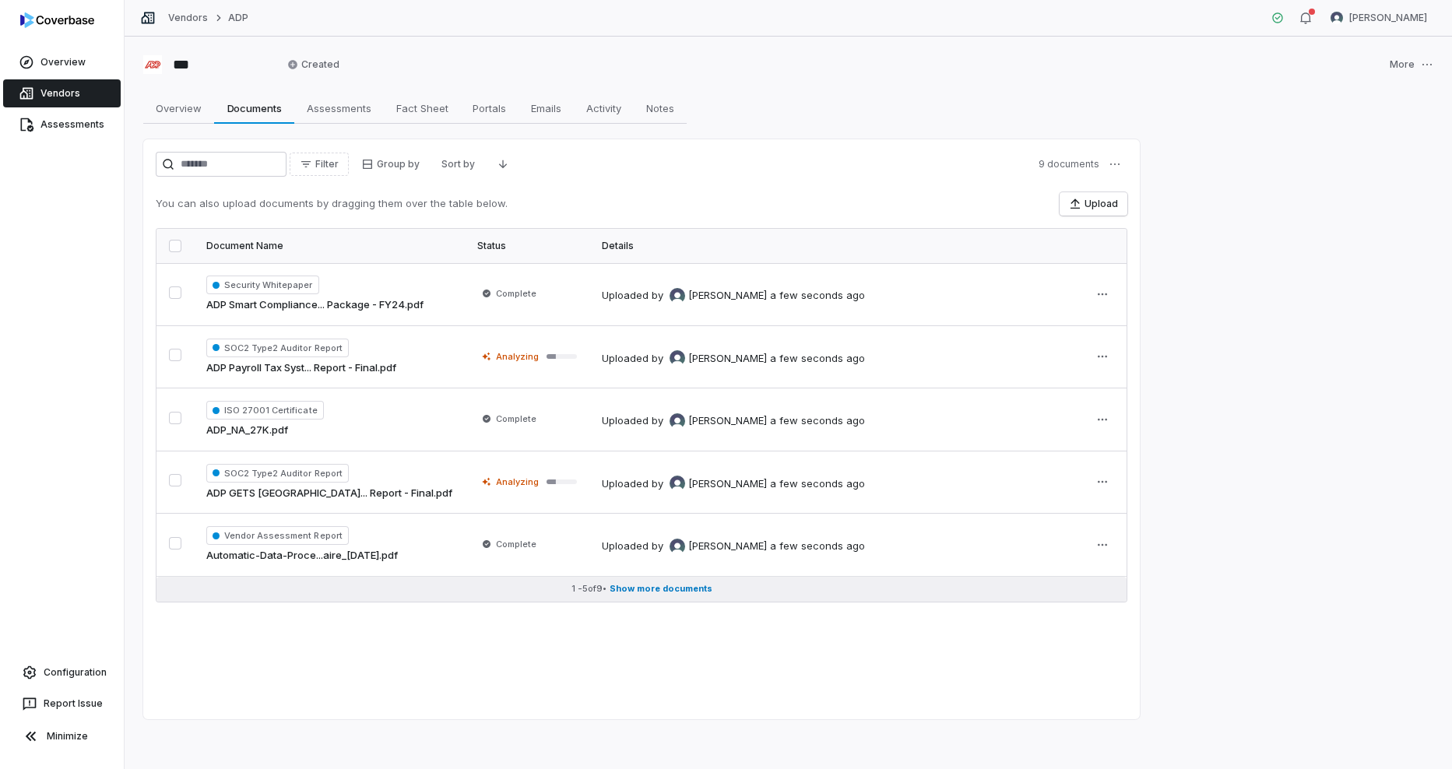
click at [635, 592] on span "Show more documents" at bounding box center [661, 589] width 103 height 12
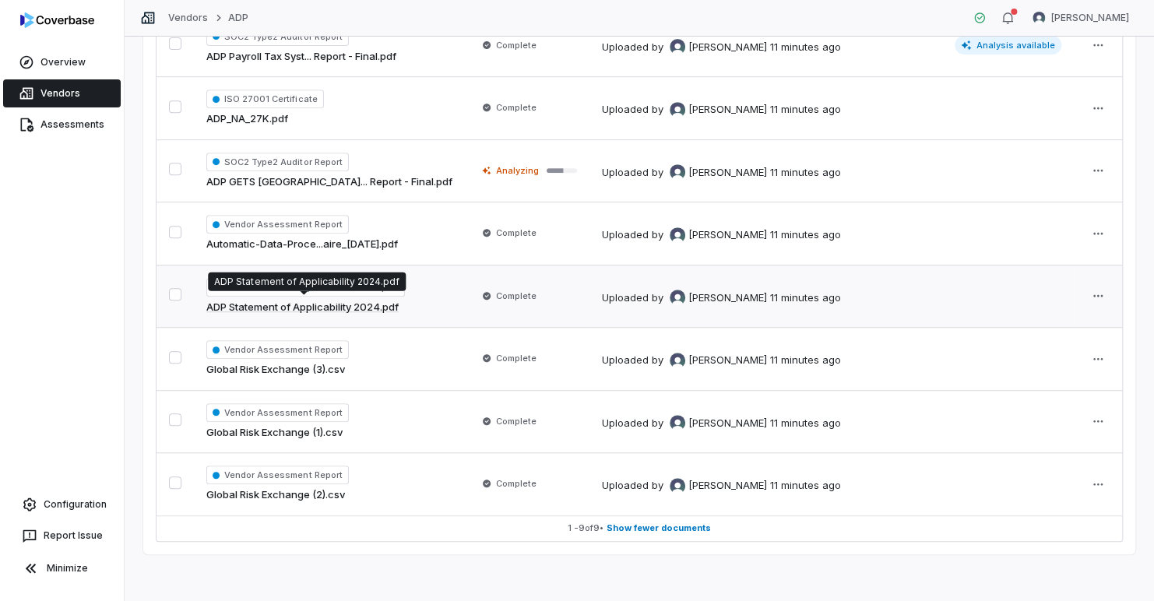
scroll to position [0, 0]
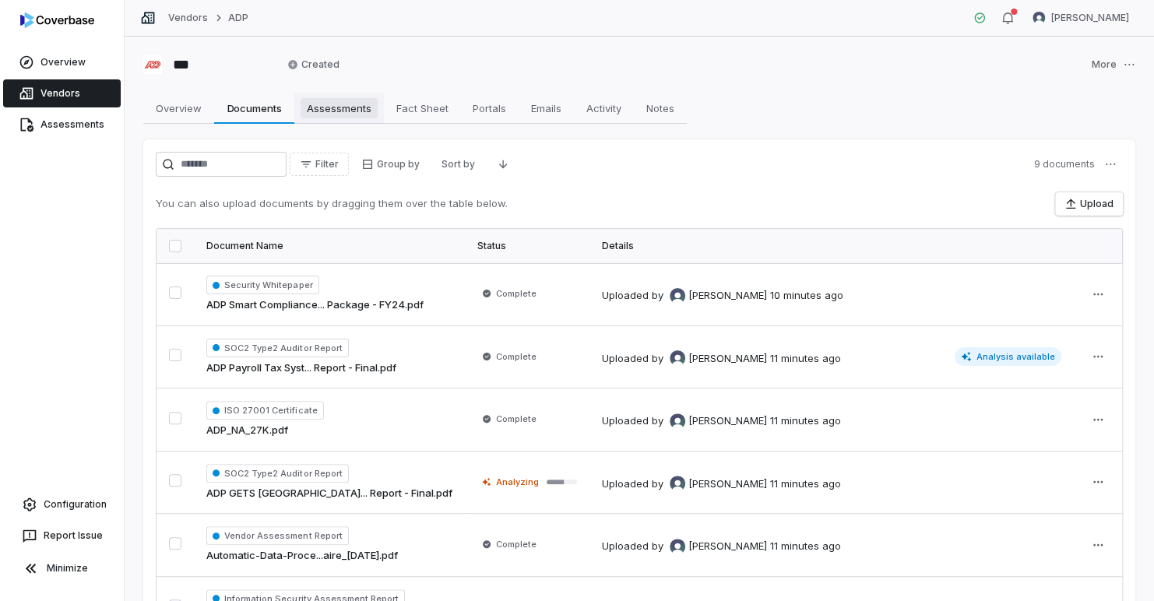
click at [312, 103] on span "Assessments" at bounding box center [339, 108] width 77 height 20
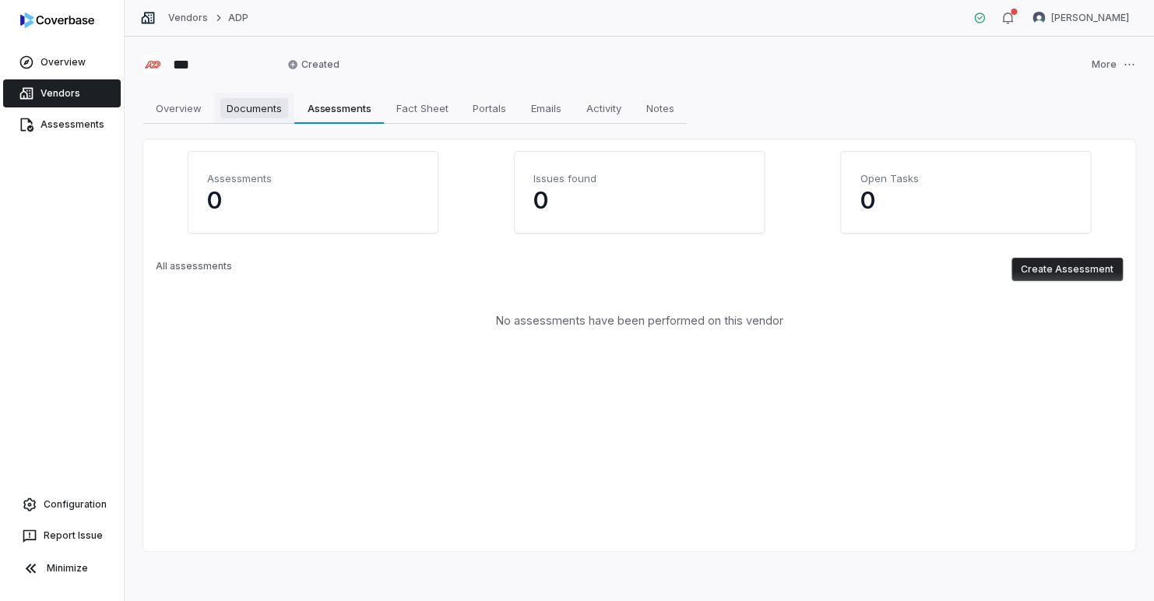
click at [264, 116] on span "Documents" at bounding box center [254, 108] width 68 height 20
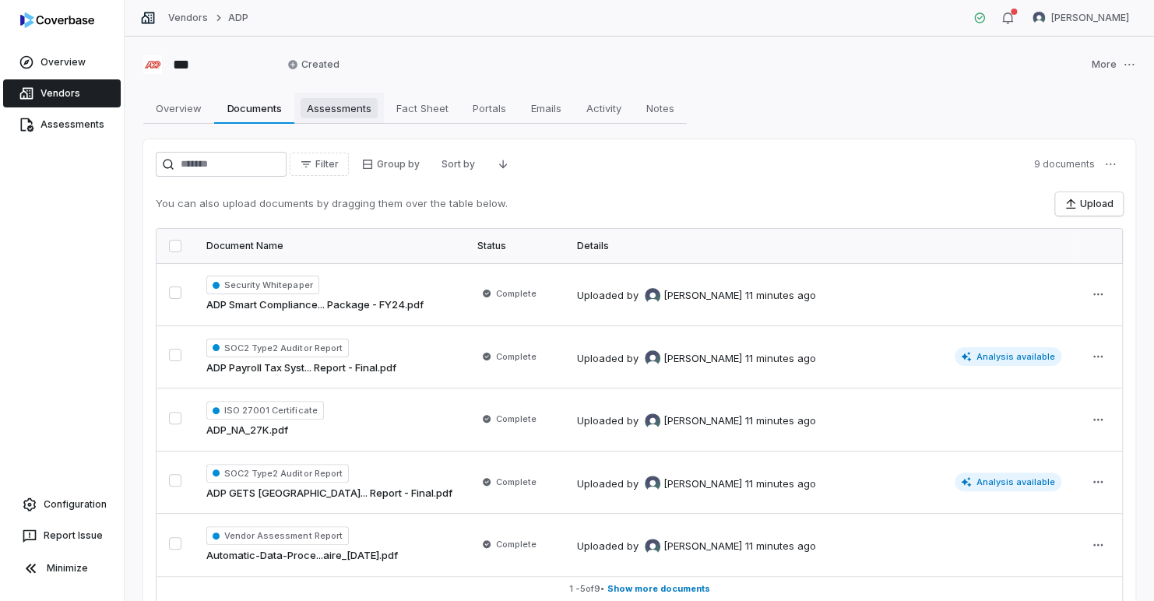
click at [334, 117] on span "Assessments" at bounding box center [339, 108] width 77 height 20
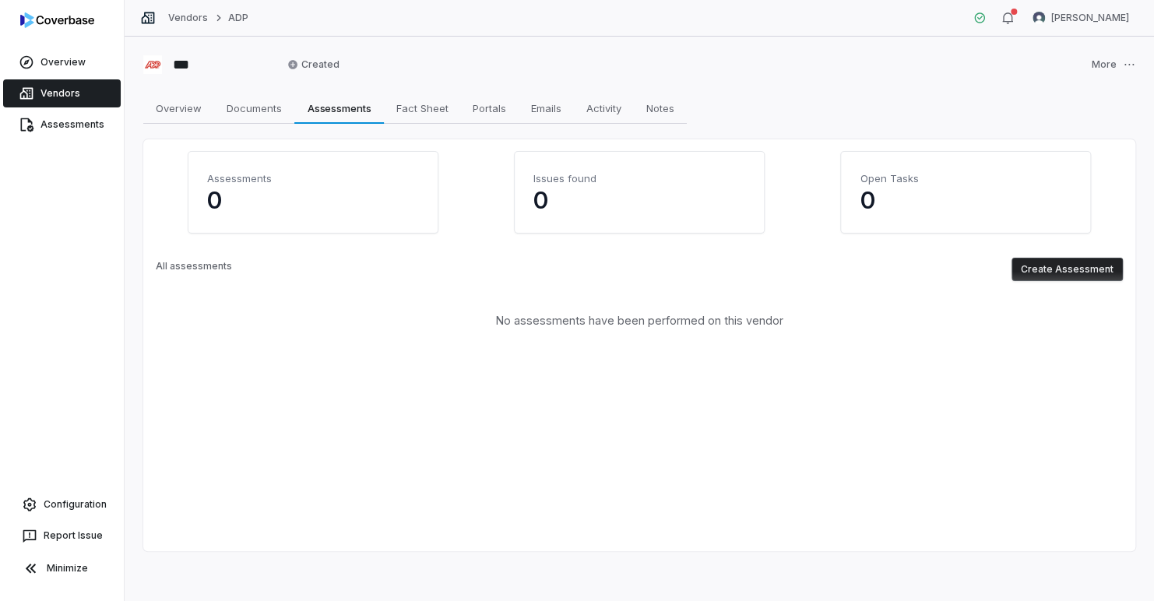
click at [1047, 268] on button "Create Assessment" at bounding box center [1067, 269] width 111 height 23
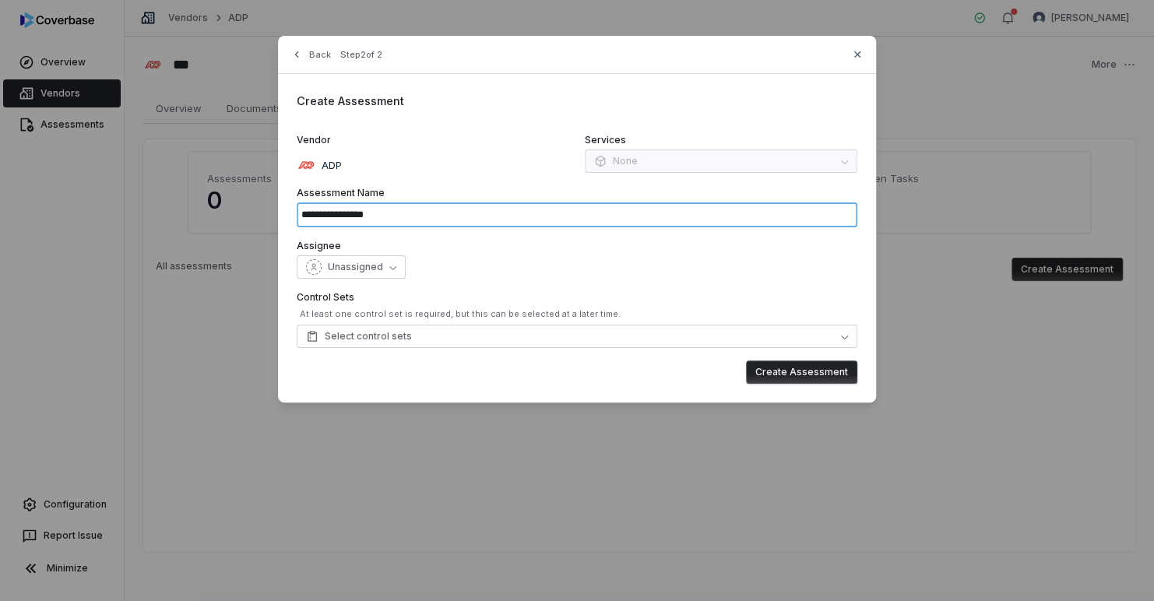
click at [658, 222] on input "**********" at bounding box center [577, 214] width 561 height 25
click at [857, 61] on div "Back Step 2 of 2" at bounding box center [577, 64] width 598 height 19
click at [857, 55] on icon "button" at bounding box center [857, 54] width 6 height 6
type input "**********"
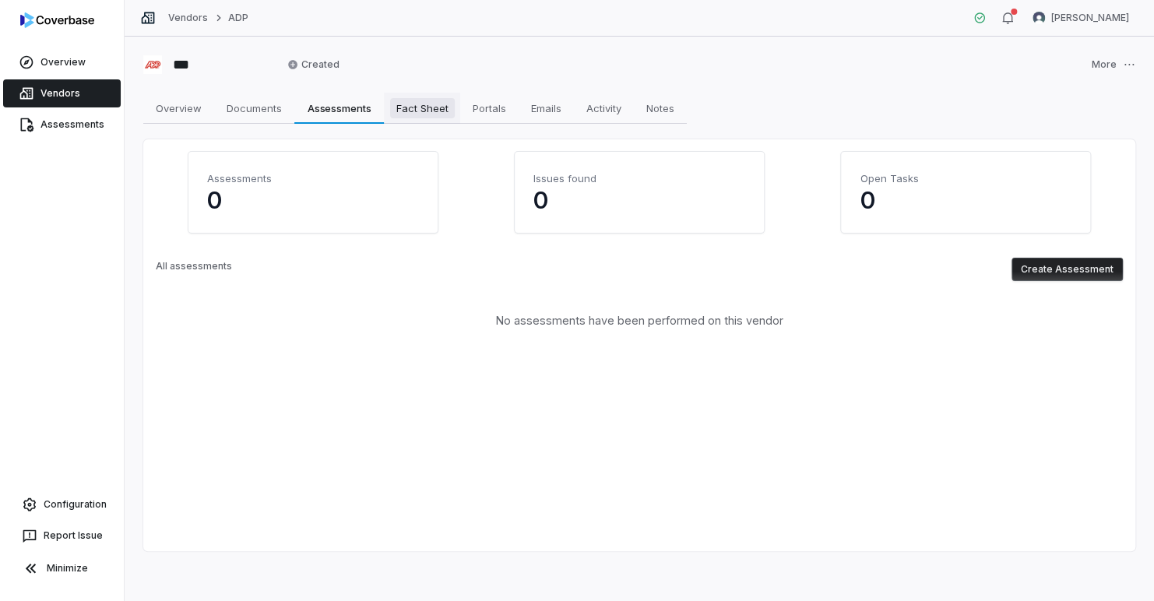
click at [445, 105] on span "Fact Sheet" at bounding box center [422, 108] width 65 height 20
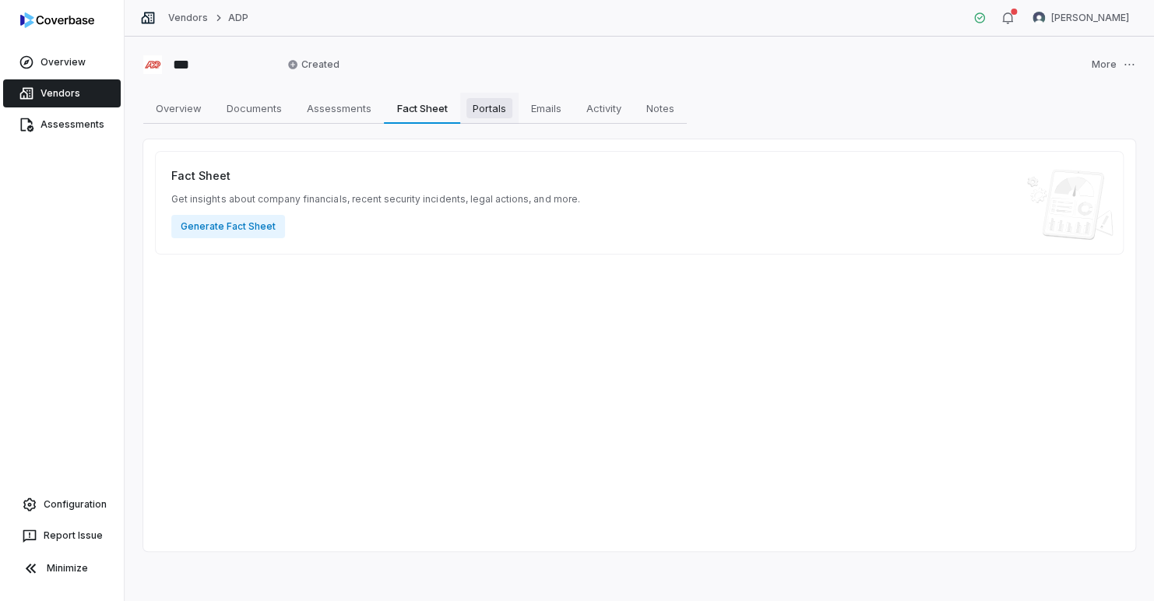
click at [478, 109] on span "Portals" at bounding box center [489, 108] width 46 height 20
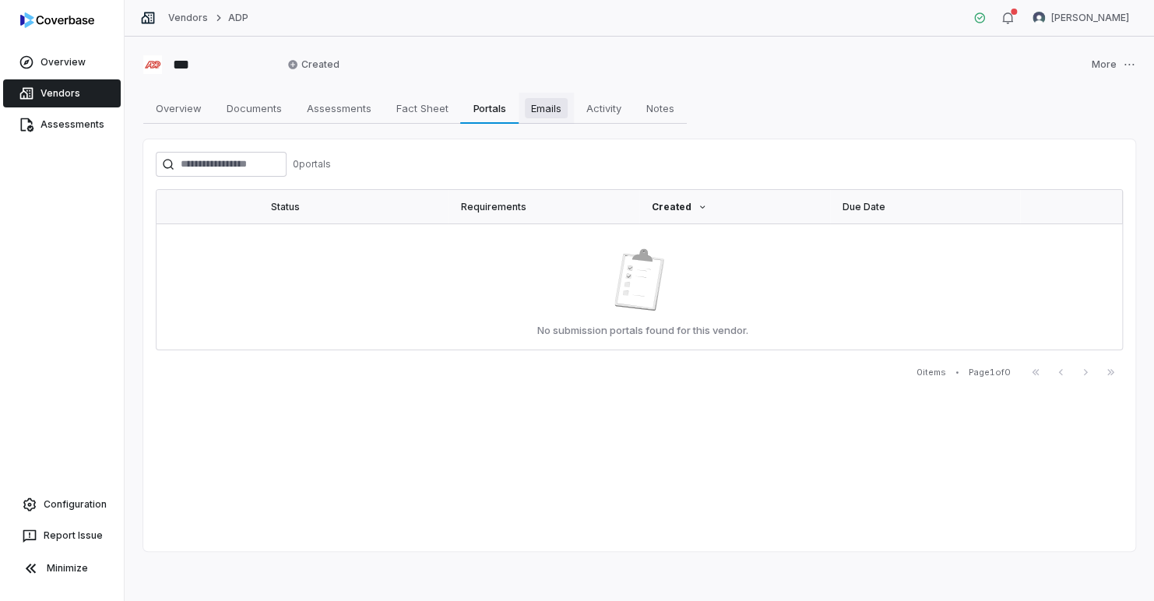
click at [533, 111] on span "Emails" at bounding box center [546, 108] width 43 height 20
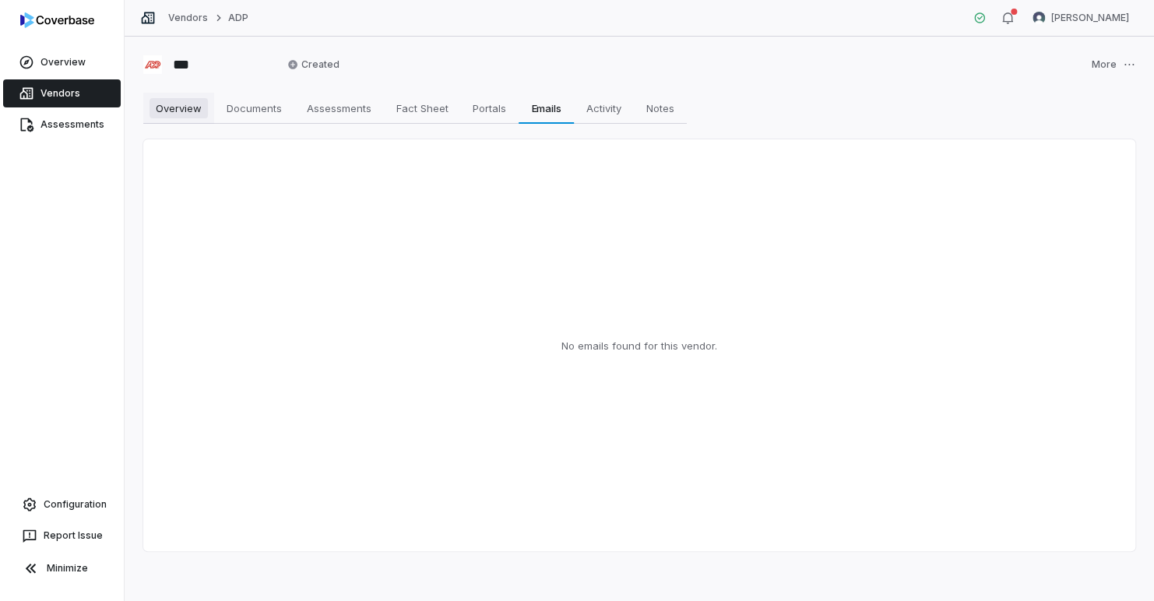
click at [190, 100] on span "Overview" at bounding box center [179, 108] width 58 height 20
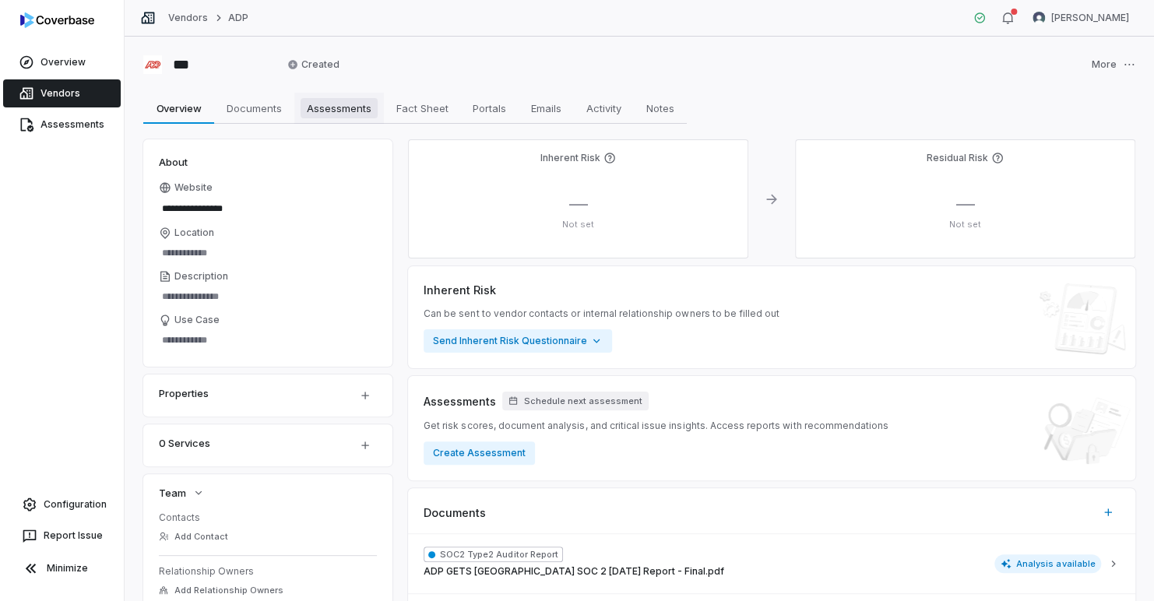
click at [325, 106] on span "Assessments" at bounding box center [339, 108] width 77 height 20
type textarea "*"
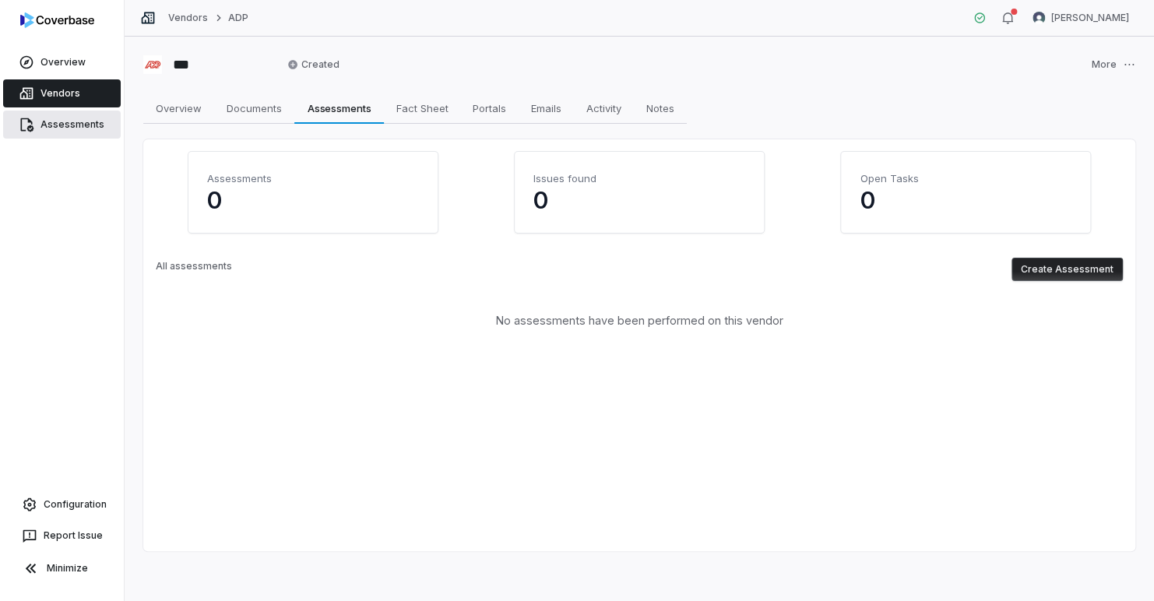
click at [82, 121] on link "Assessments" at bounding box center [62, 125] width 118 height 28
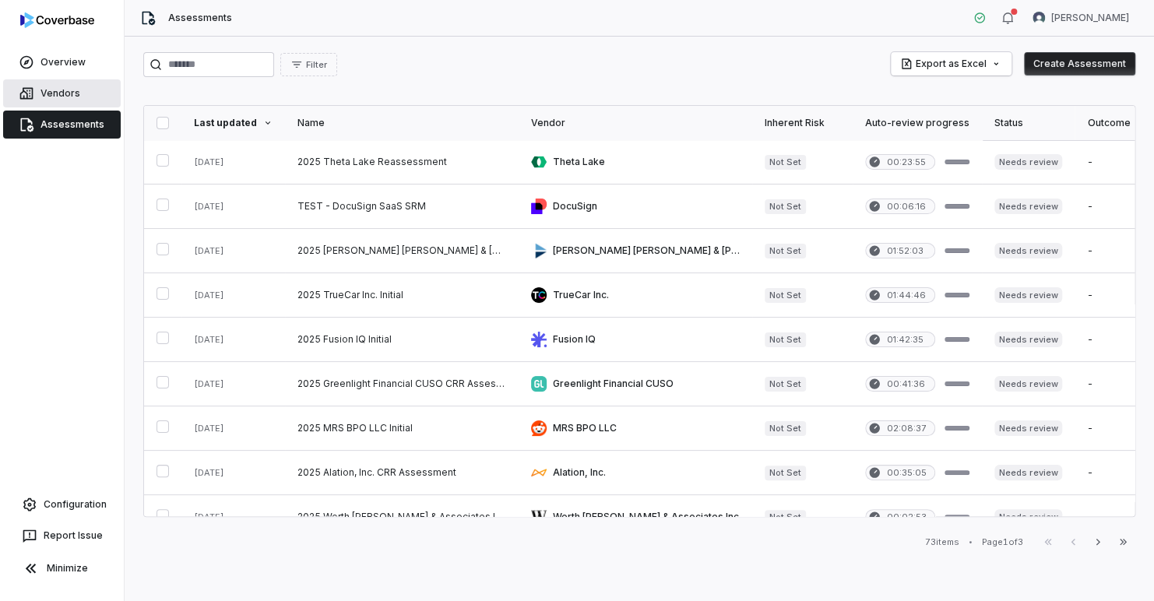
click at [62, 94] on link "Vendors" at bounding box center [62, 93] width 118 height 28
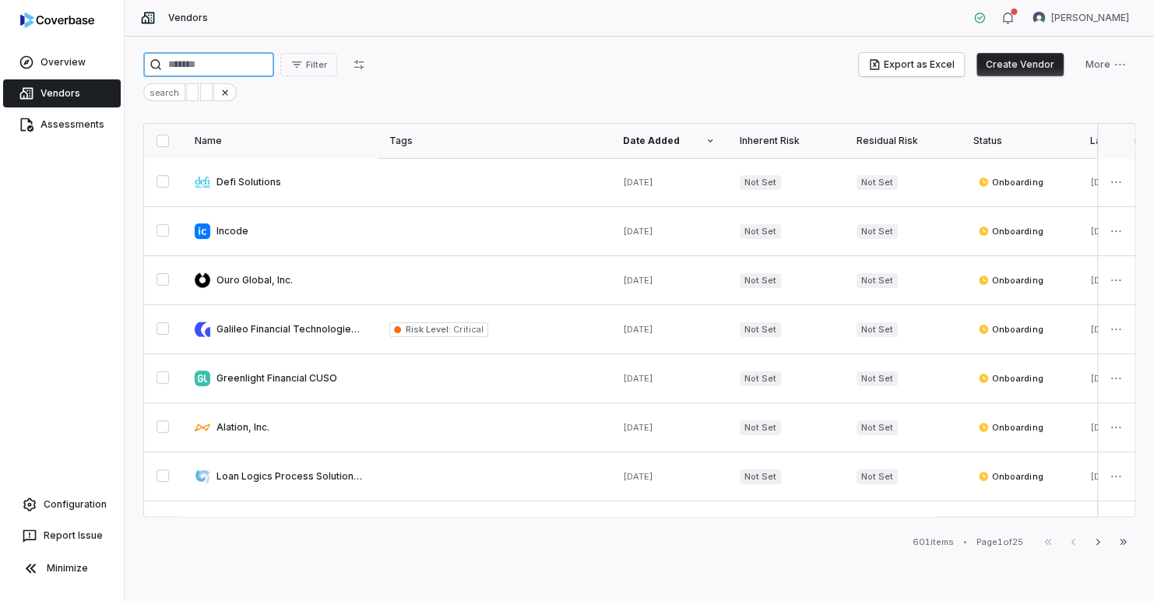
click at [269, 70] on input "search" at bounding box center [208, 64] width 131 height 25
type input "***"
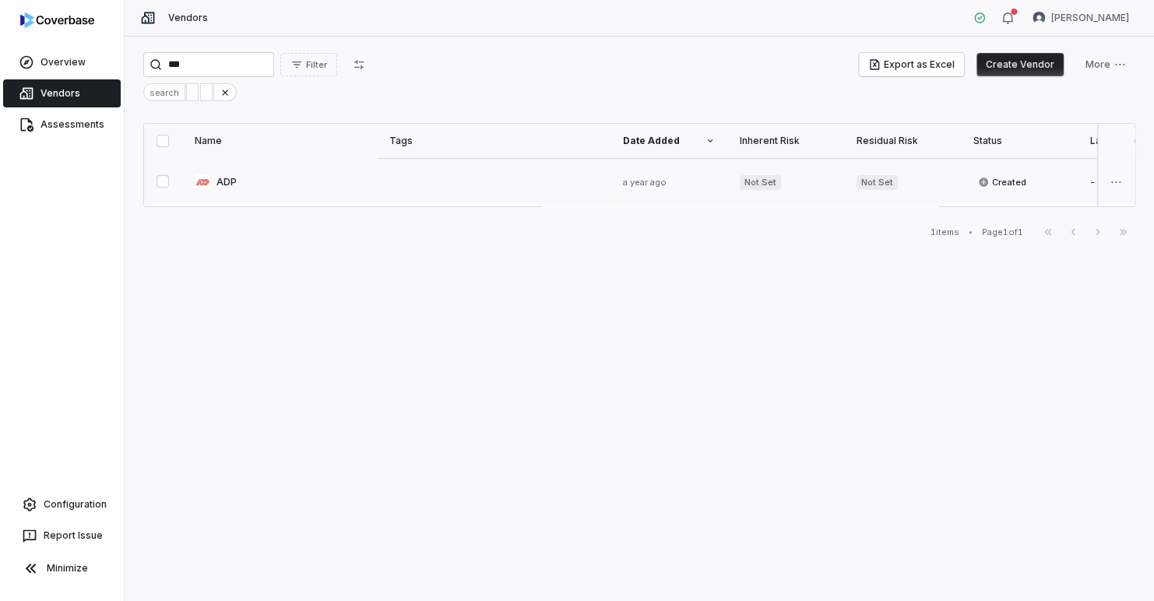
click at [228, 176] on link at bounding box center [279, 182] width 195 height 48
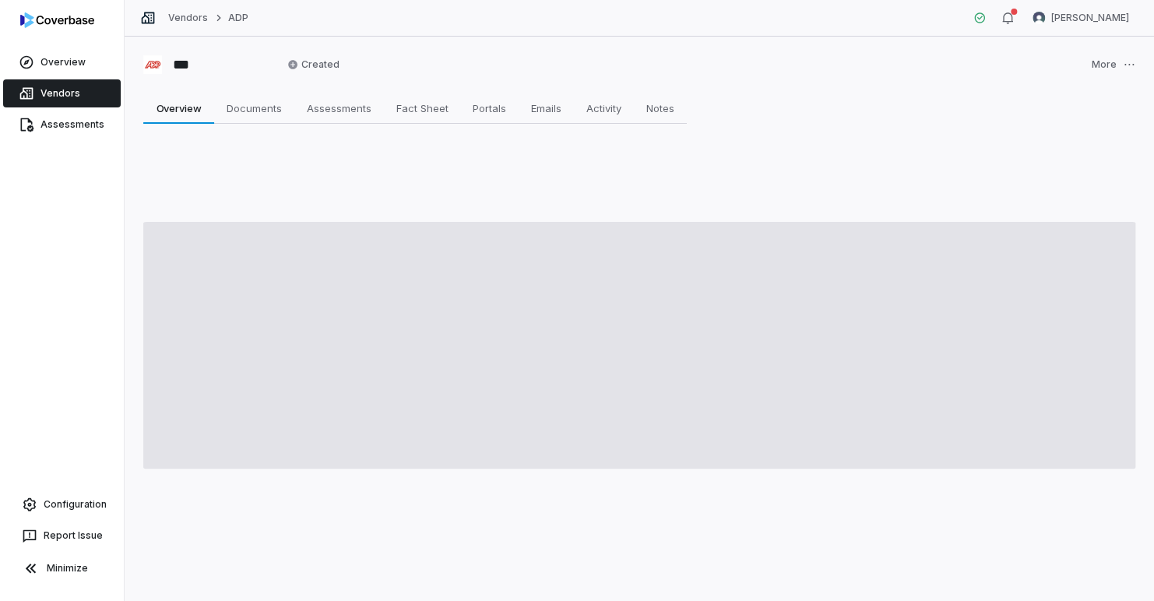
type textarea "*"
